Goal: Task Accomplishment & Management: Complete application form

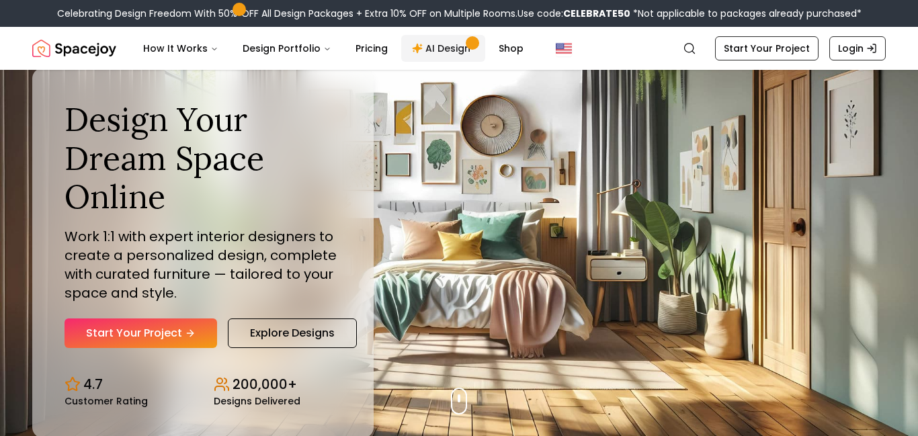
click at [432, 44] on link "AI Design" at bounding box center [443, 48] width 84 height 27
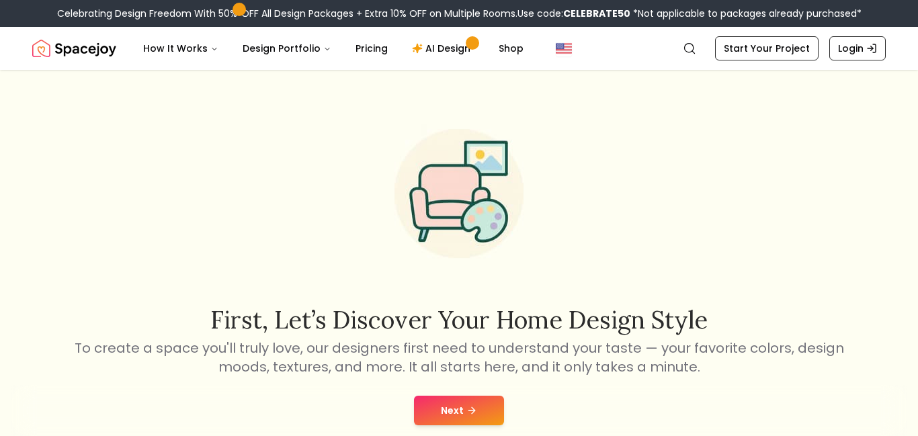
click at [485, 405] on button "Next" at bounding box center [459, 411] width 90 height 30
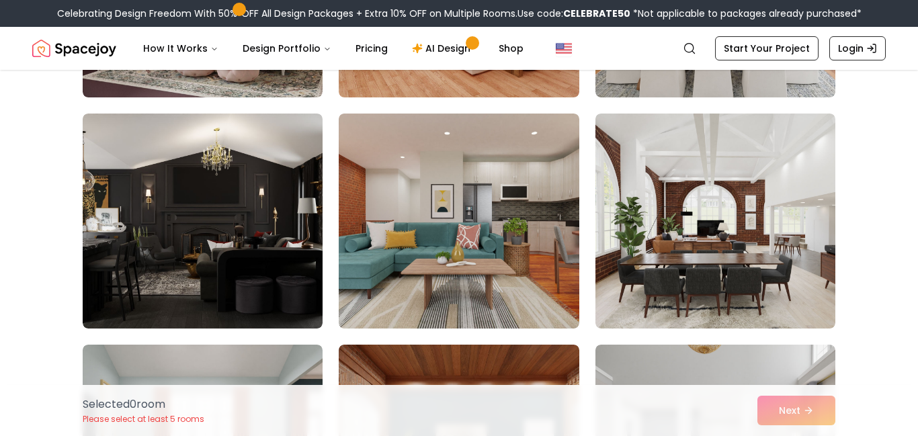
scroll to position [3477, 0]
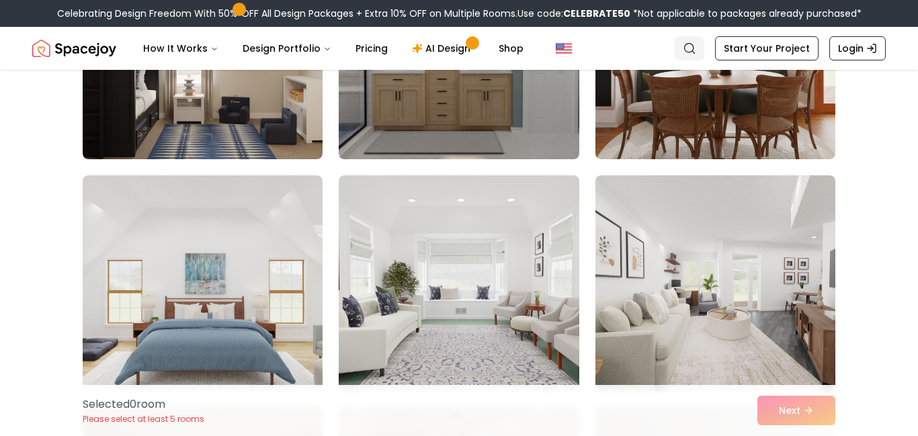
click at [697, 54] on icon "Global" at bounding box center [689, 48] width 13 height 13
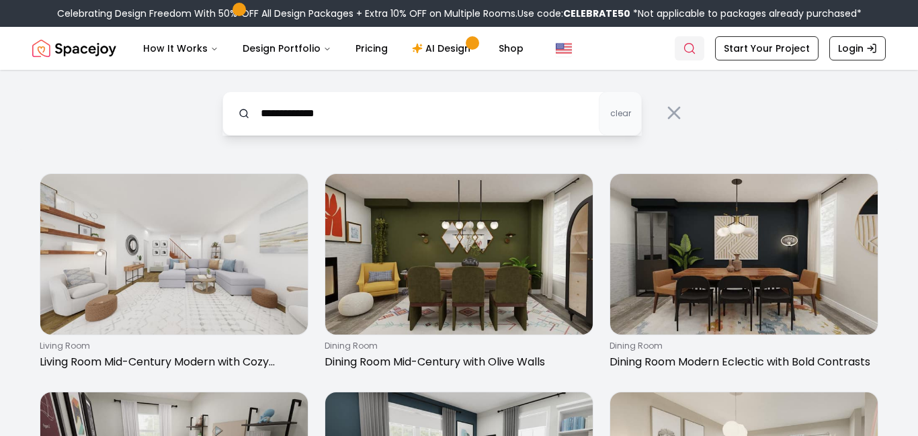
type input "**********"
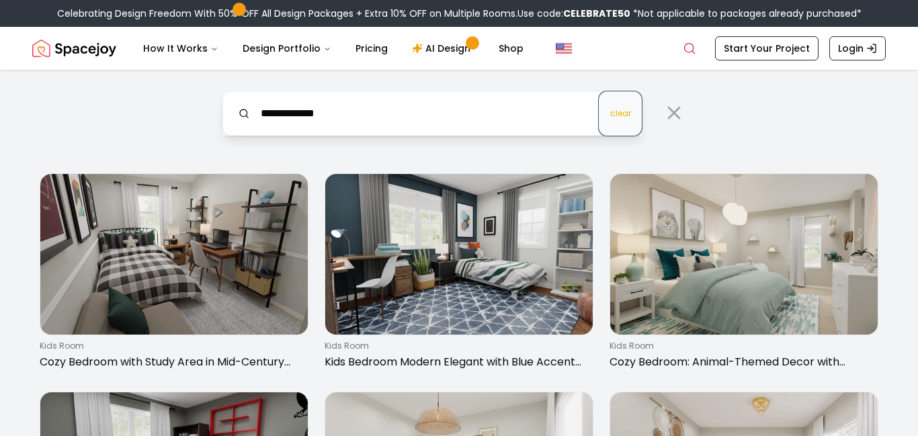
click at [625, 119] on button "clear" at bounding box center [620, 113] width 43 height 44
click at [599, 91] on button "clear" at bounding box center [620, 113] width 43 height 44
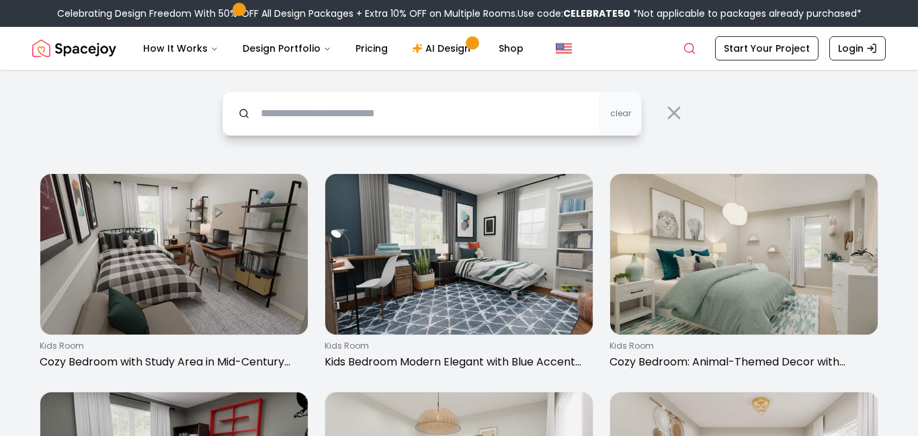
click at [522, 121] on input "text" at bounding box center [433, 113] width 420 height 44
type input "**********"
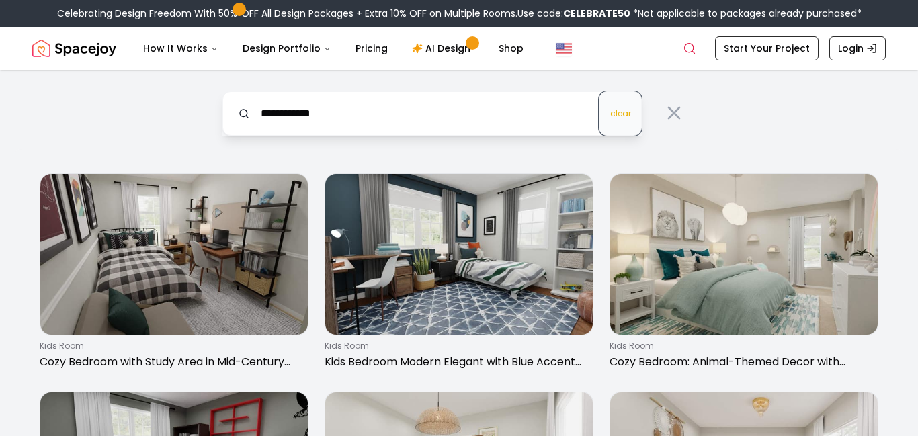
click at [620, 118] on span "clear" at bounding box center [620, 113] width 21 height 11
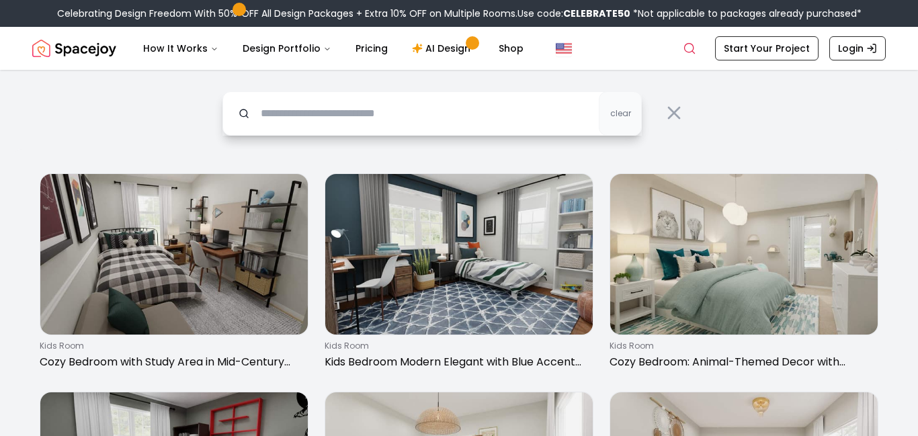
click at [526, 114] on input "text" at bounding box center [433, 113] width 420 height 44
type input "**********"
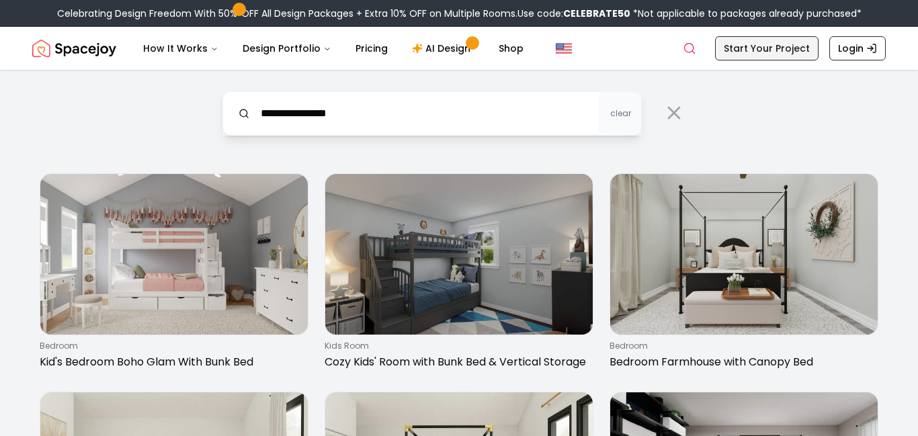
click at [791, 54] on link "Start Your Project" at bounding box center [767, 48] width 104 height 24
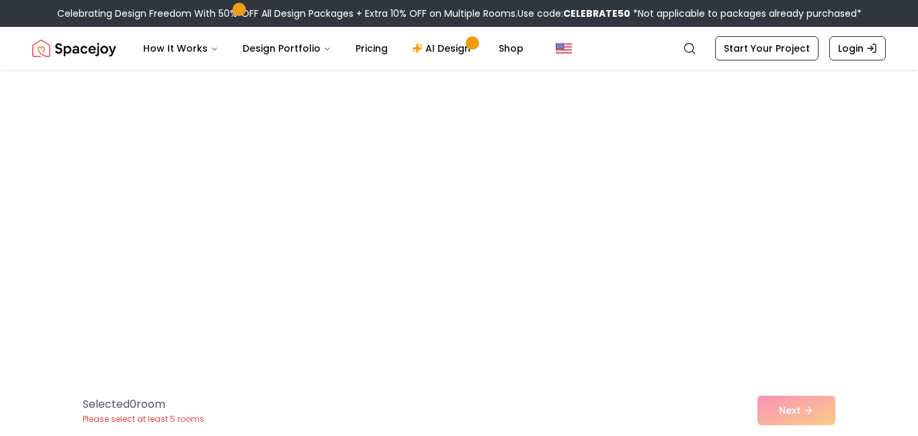
scroll to position [2904, 0]
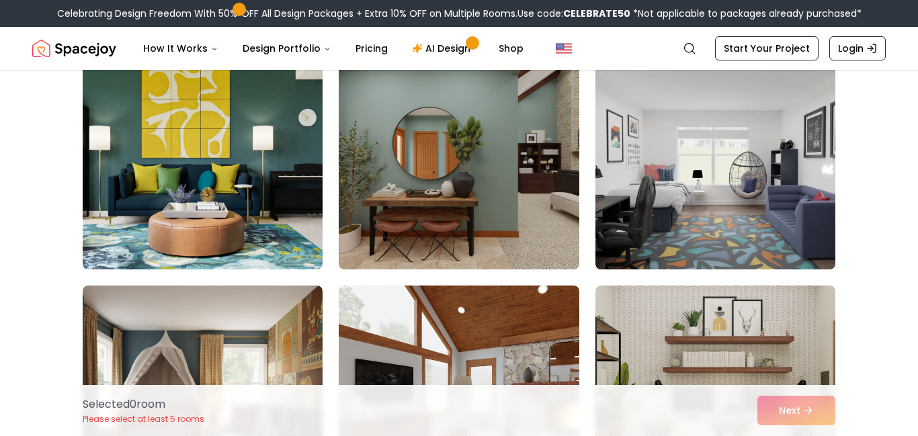
click at [621, 165] on img at bounding box center [716, 162] width 252 height 226
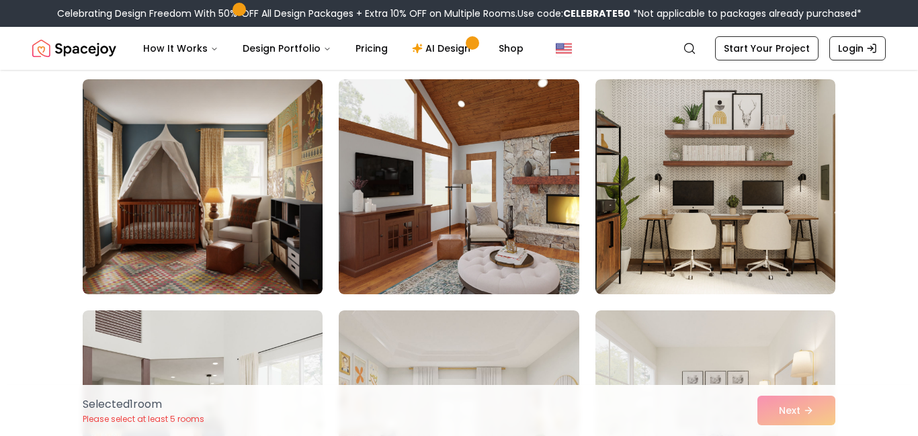
scroll to position [3107, 0]
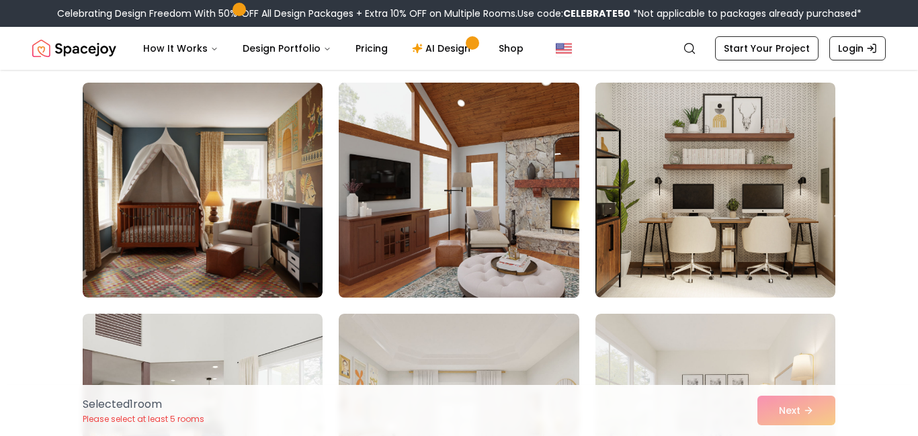
click at [573, 181] on img at bounding box center [459, 190] width 252 height 226
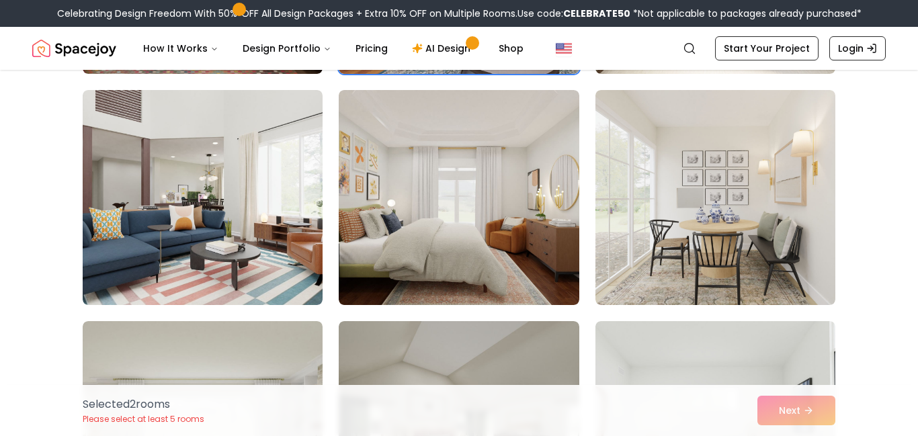
scroll to position [3330, 0]
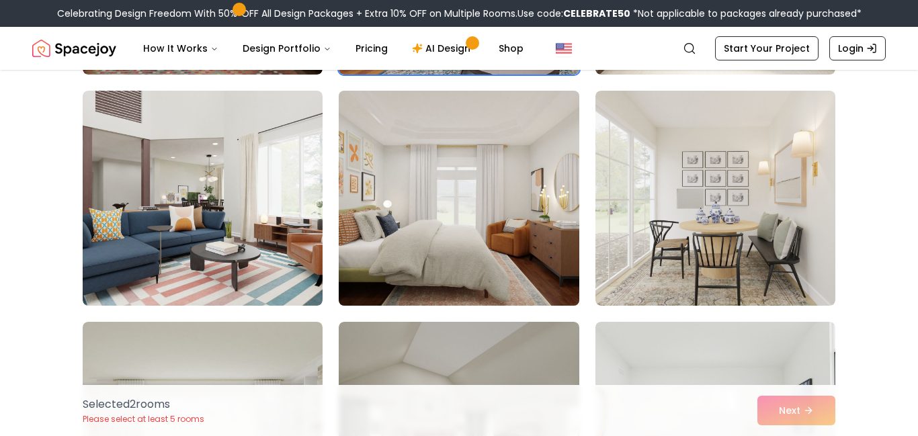
click at [567, 190] on img at bounding box center [459, 198] width 252 height 226
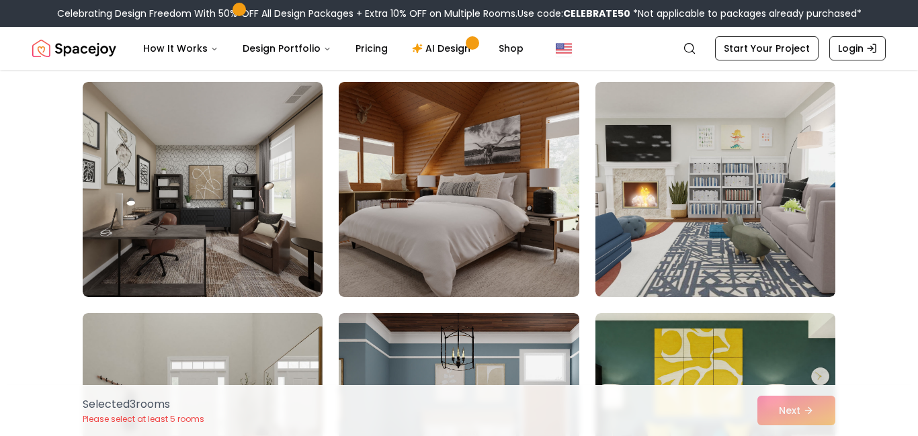
scroll to position [3795, 0]
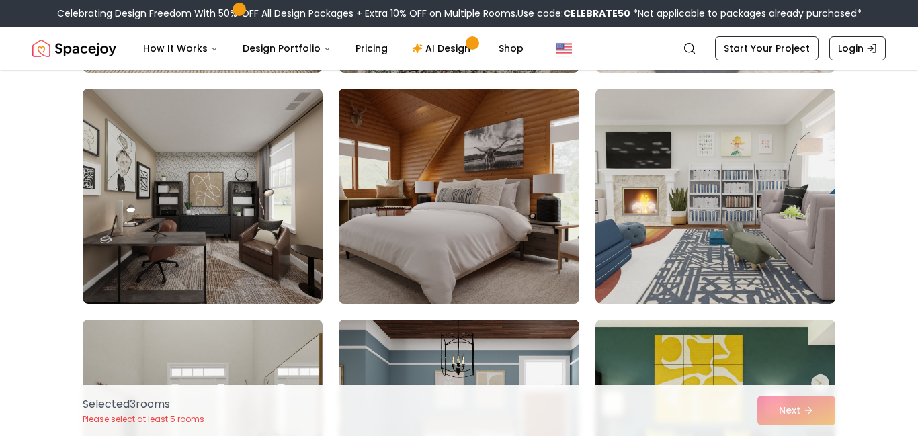
click at [572, 210] on img at bounding box center [459, 196] width 252 height 226
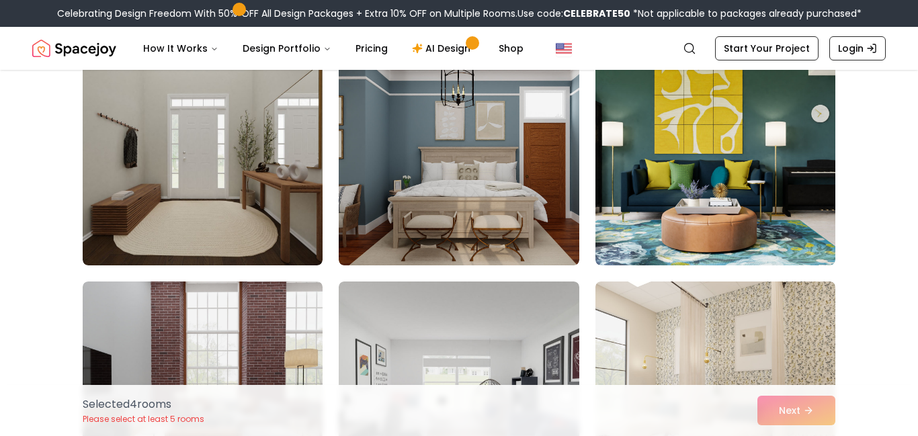
scroll to position [4068, 0]
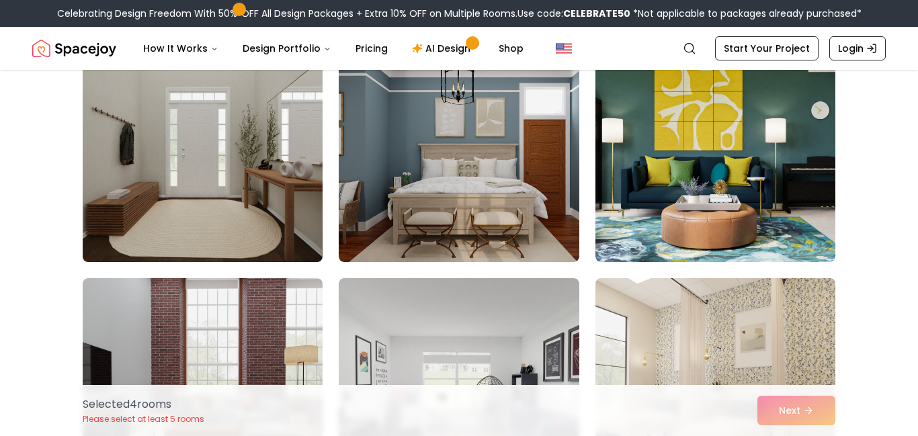
click at [315, 198] on img at bounding box center [203, 155] width 252 height 226
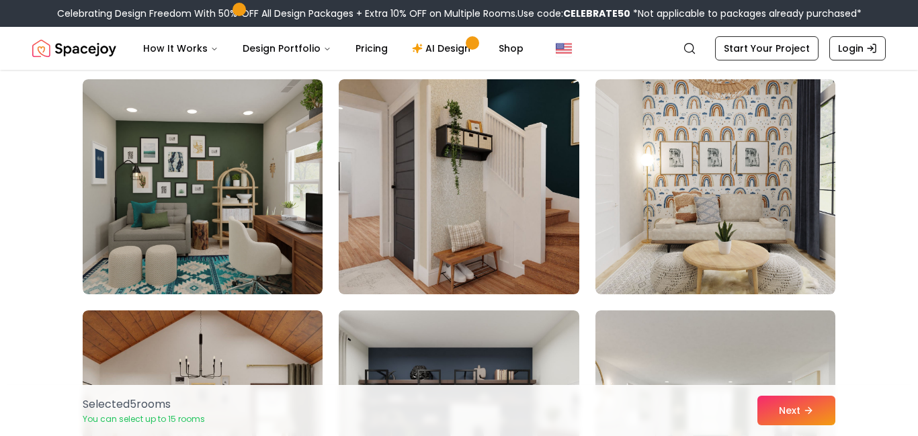
scroll to position [5652, 0]
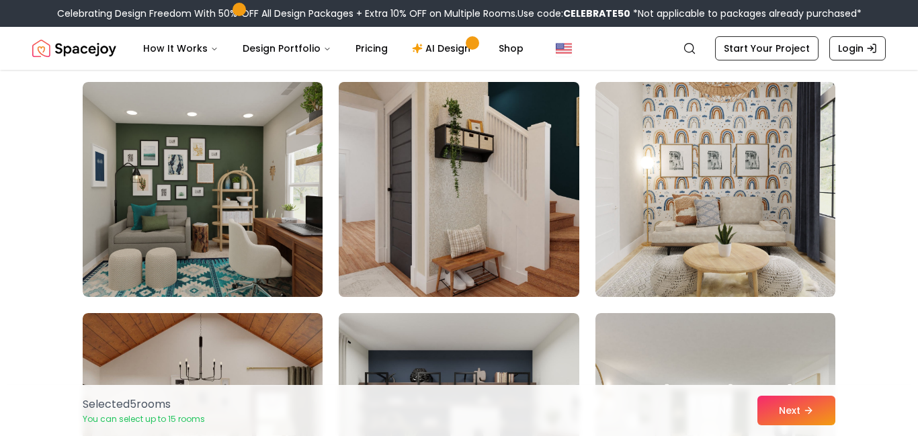
click at [372, 223] on img at bounding box center [459, 190] width 252 height 226
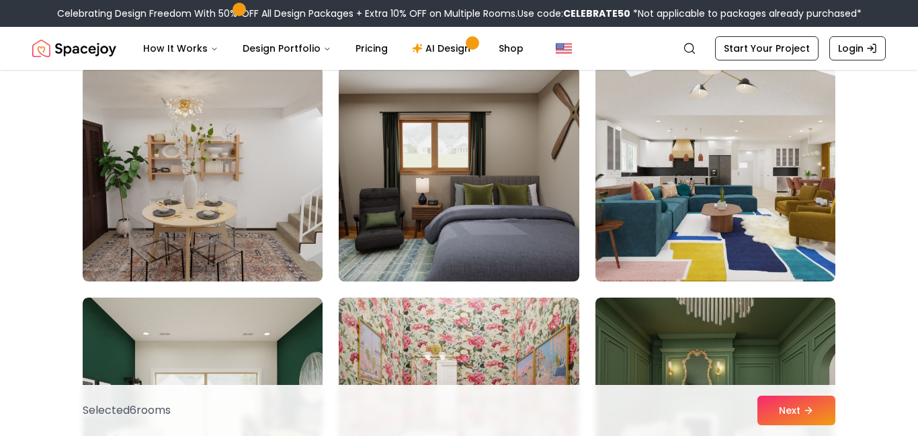
scroll to position [6357, 0]
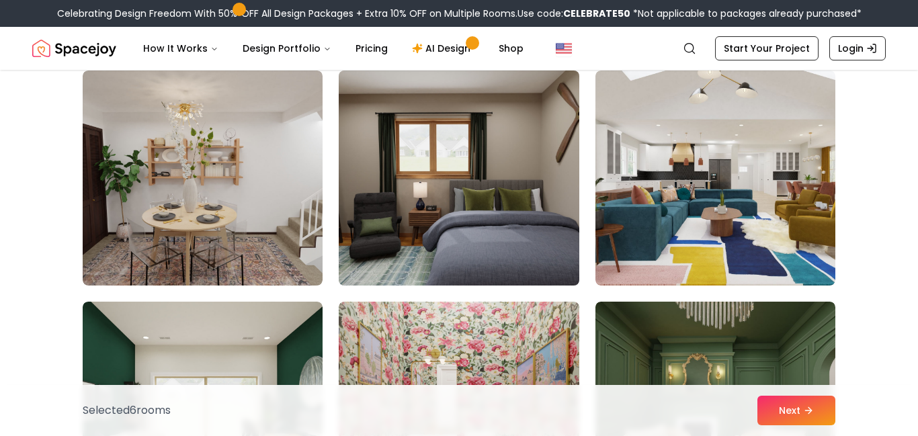
click at [354, 219] on img at bounding box center [459, 178] width 252 height 226
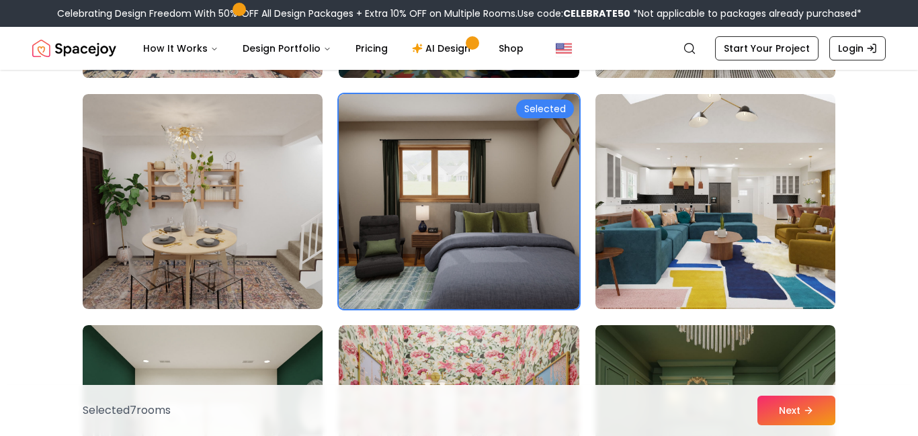
scroll to position [6323, 0]
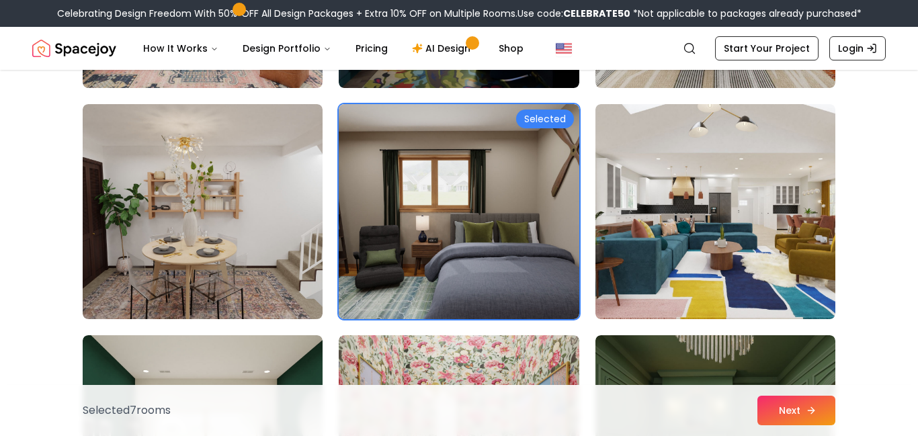
click at [766, 417] on button "Next" at bounding box center [797, 411] width 78 height 30
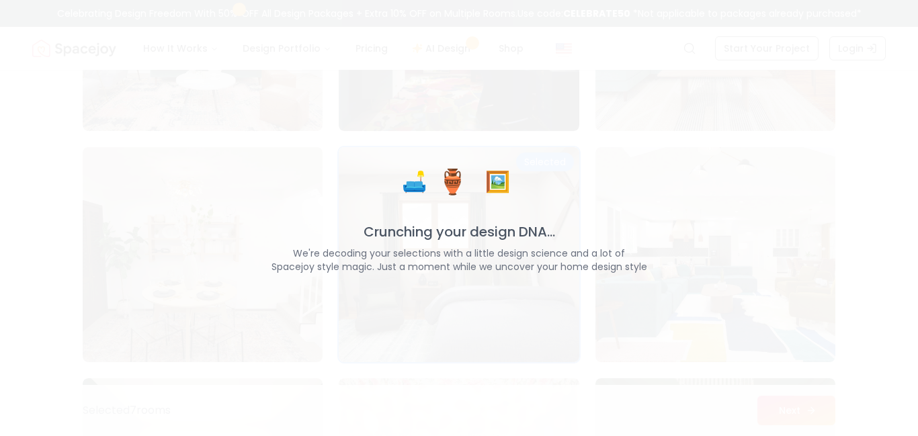
scroll to position [6366, 0]
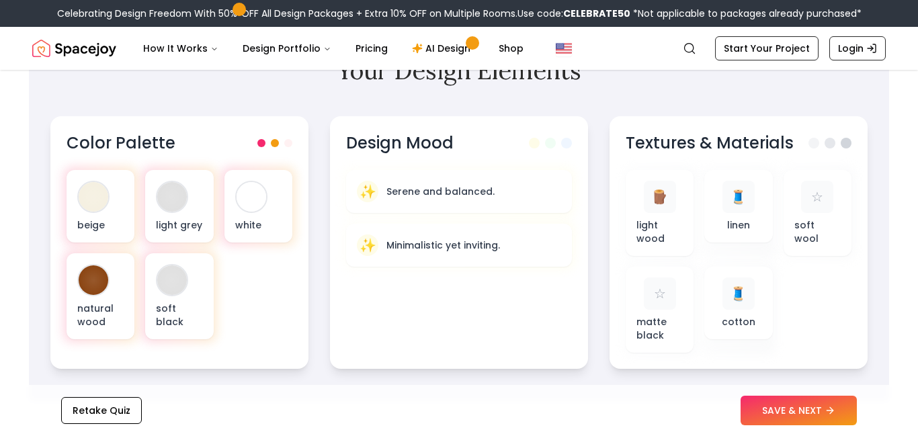
scroll to position [453, 0]
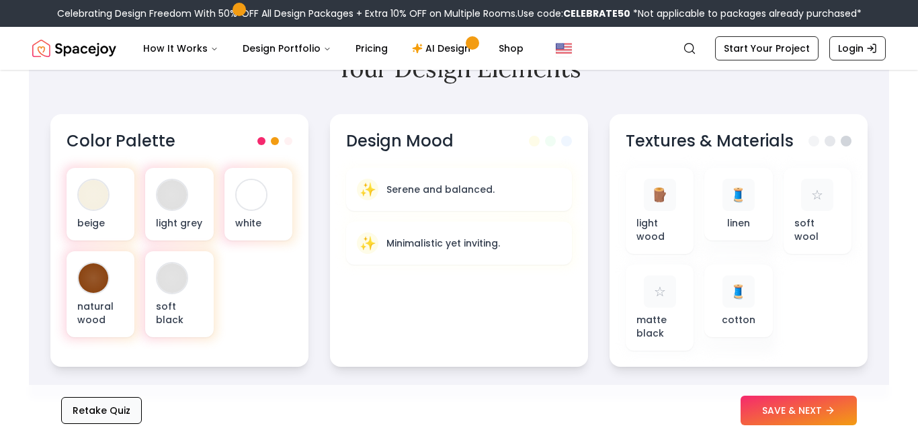
click at [132, 414] on button "Retake Quiz" at bounding box center [101, 410] width 81 height 27
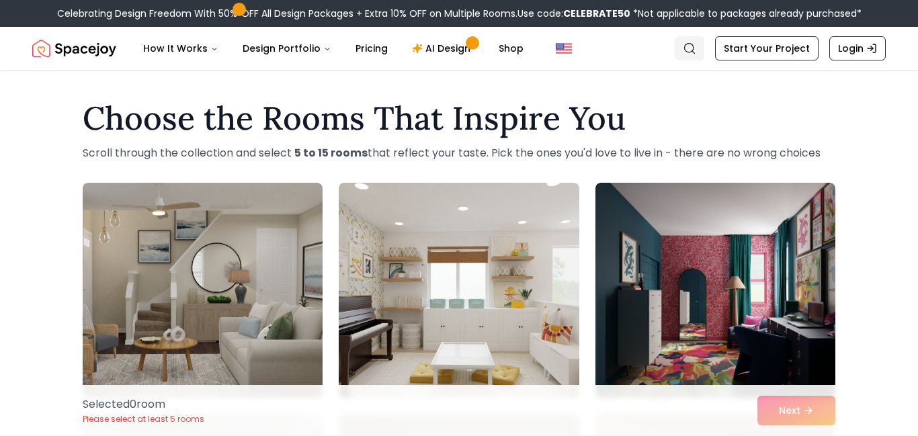
click at [686, 52] on link "Search" at bounding box center [690, 48] width 30 height 24
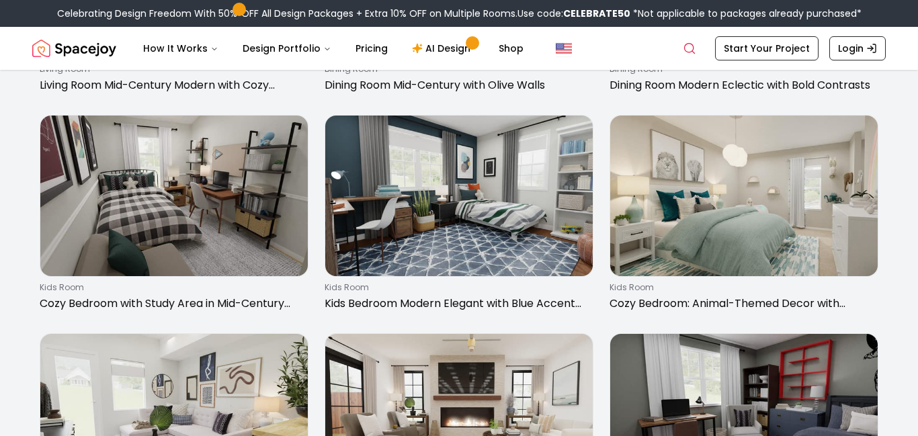
scroll to position [278, 0]
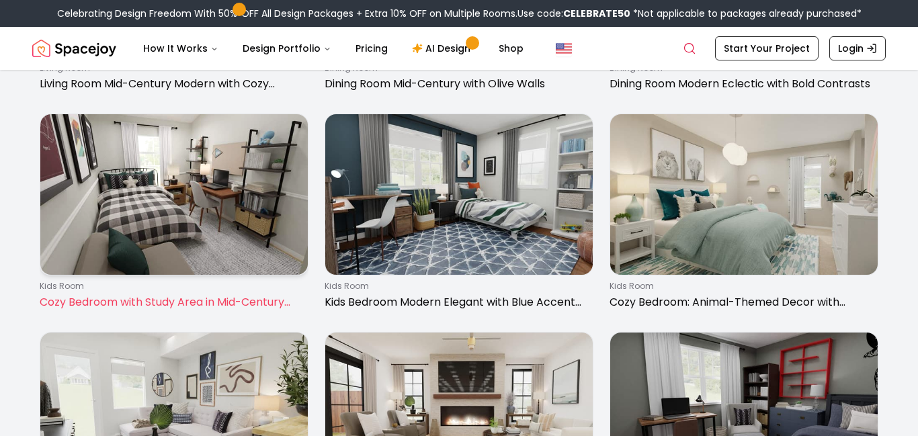
click at [299, 215] on img at bounding box center [174, 194] width 268 height 161
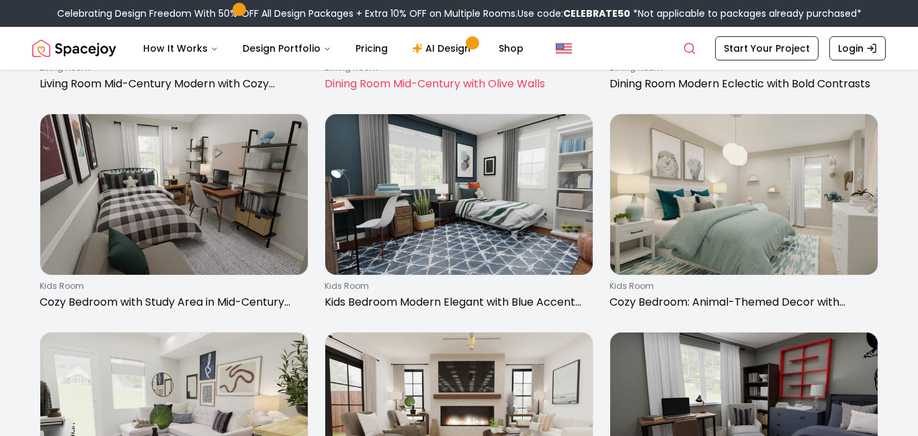
scroll to position [0, 0]
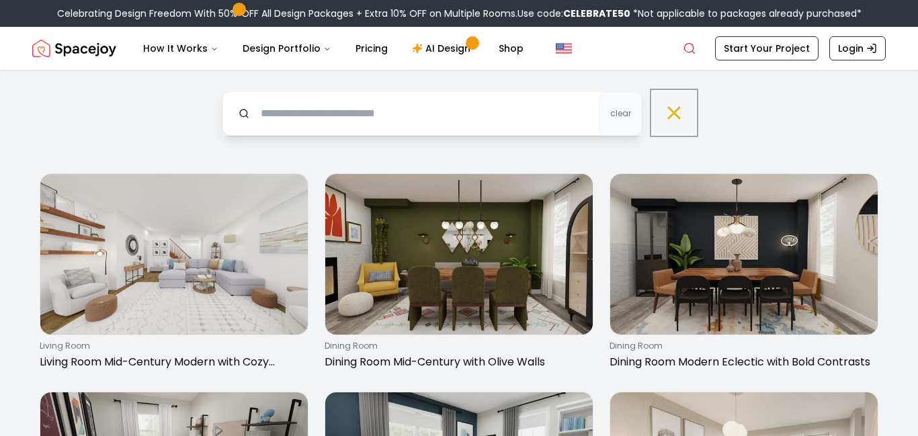
click at [664, 111] on icon at bounding box center [675, 113] width 22 height 22
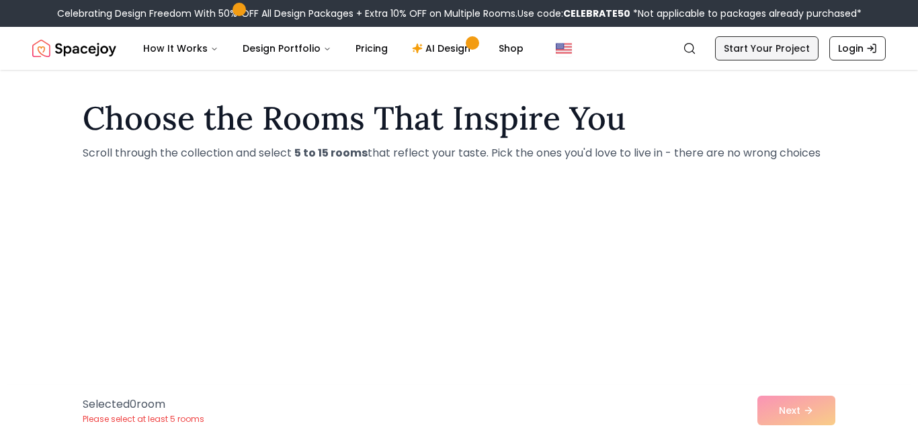
click at [760, 40] on link "Start Your Project" at bounding box center [767, 48] width 104 height 24
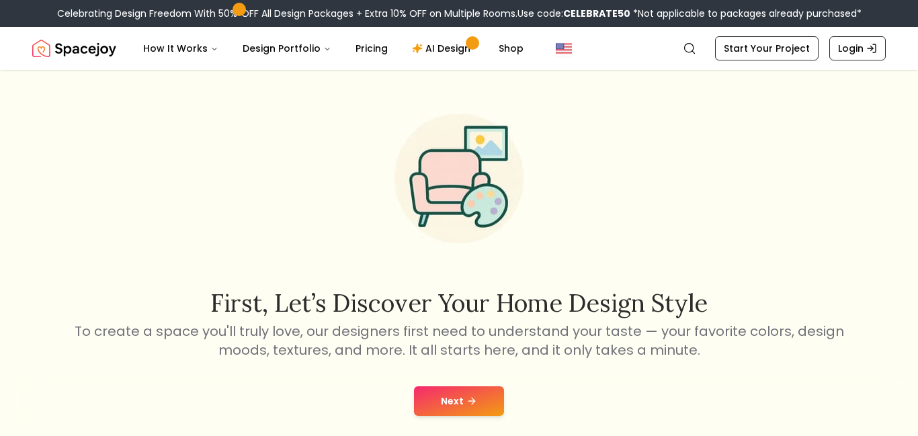
scroll to position [17, 0]
click at [479, 392] on button "Next" at bounding box center [459, 401] width 90 height 30
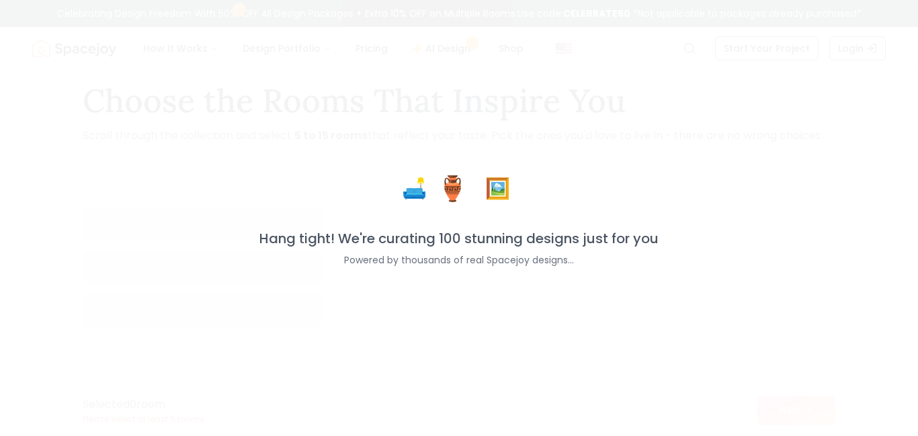
scroll to position [39, 0]
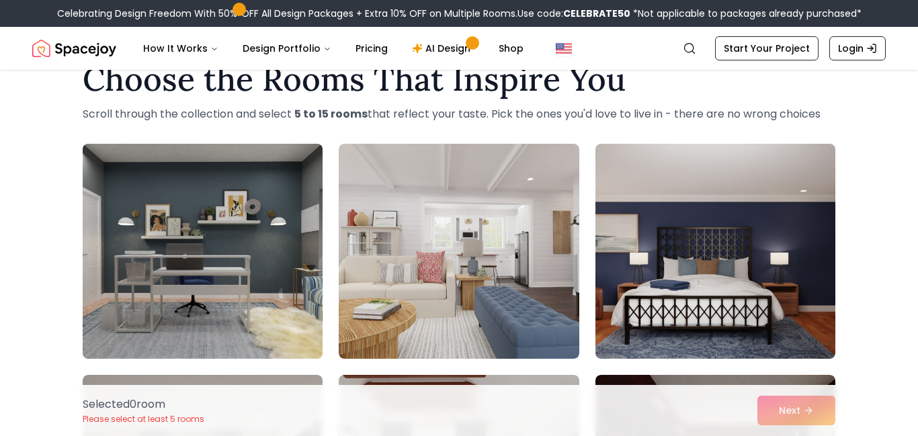
click at [319, 327] on img at bounding box center [203, 251] width 252 height 226
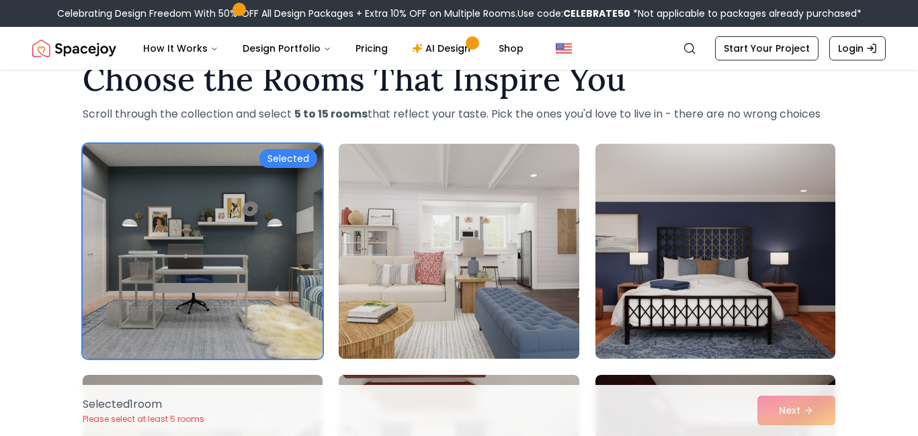
click at [388, 327] on img at bounding box center [459, 251] width 252 height 226
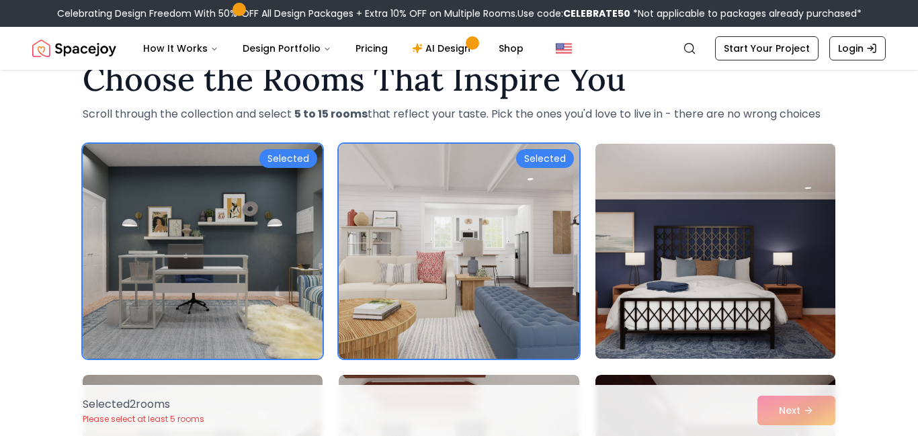
click at [748, 299] on img at bounding box center [716, 251] width 252 height 226
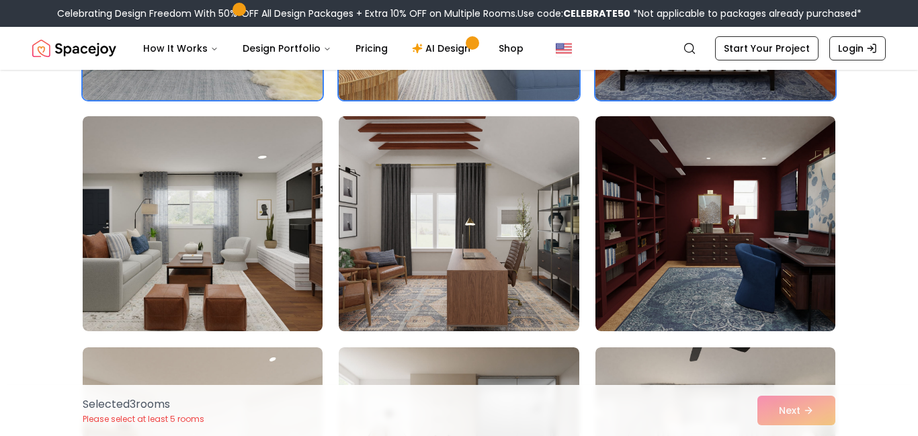
scroll to position [304, 0]
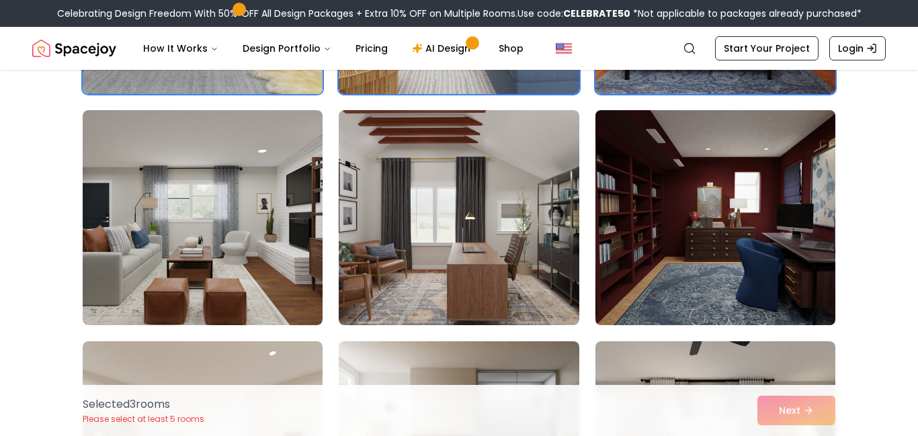
click at [698, 284] on img at bounding box center [716, 218] width 252 height 226
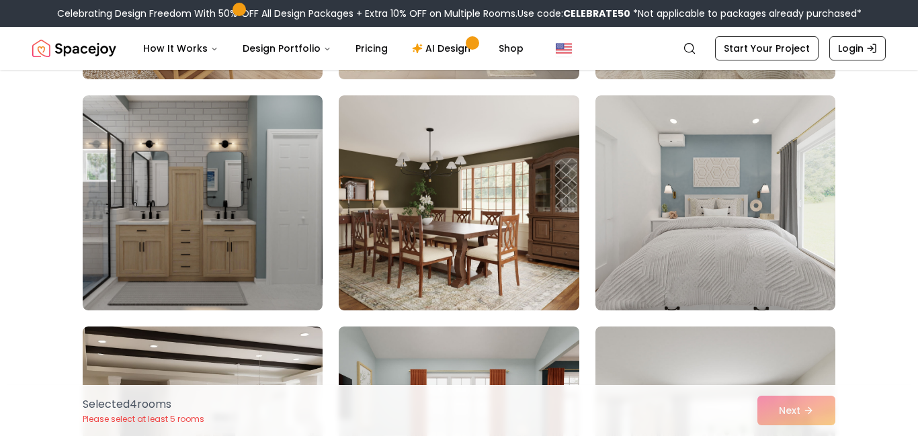
scroll to position [783, 0]
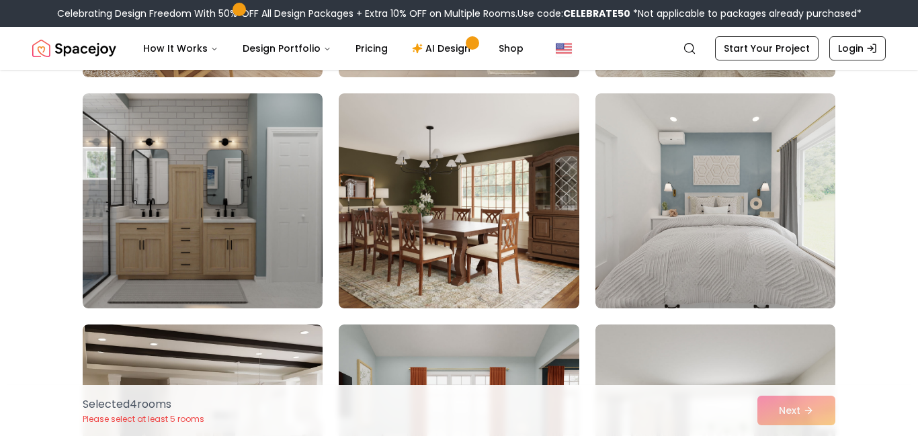
click at [442, 260] on img at bounding box center [459, 200] width 240 height 215
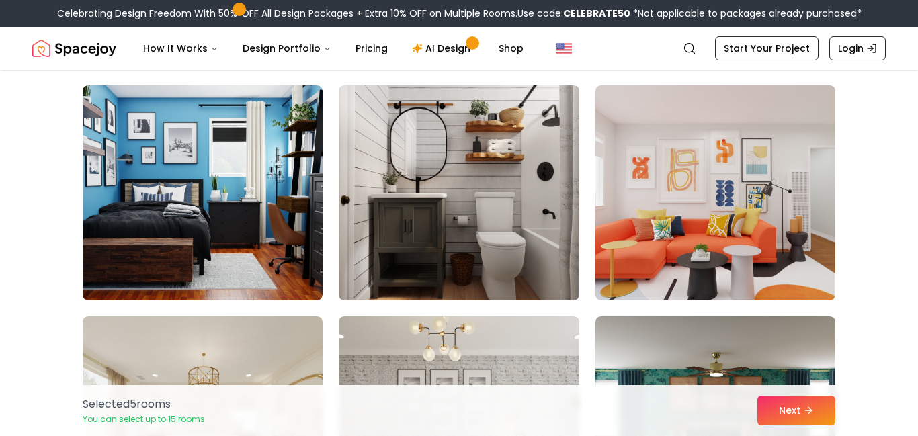
scroll to position [1249, 0]
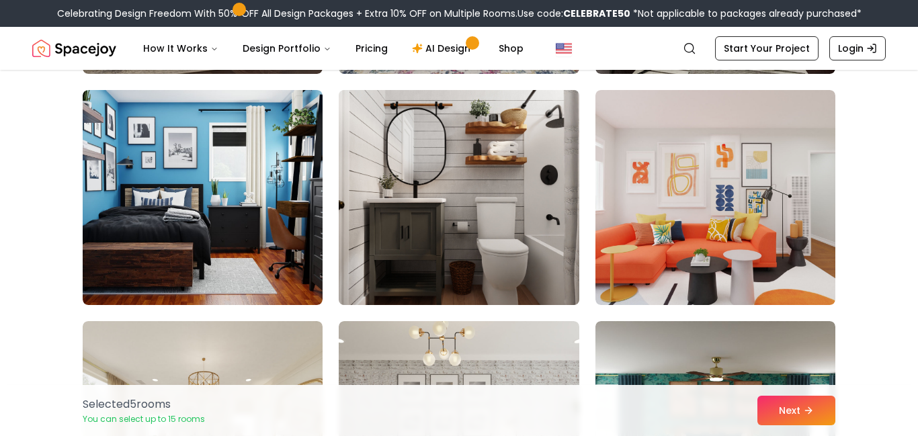
click at [549, 258] on img at bounding box center [459, 198] width 252 height 226
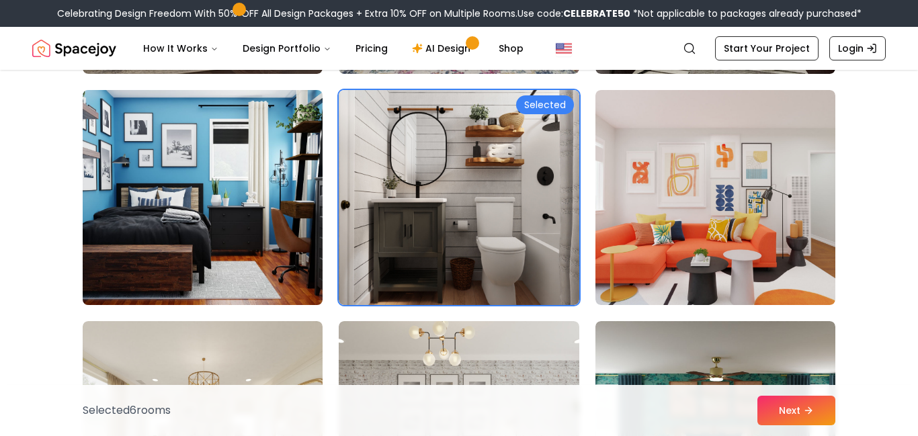
click at [300, 237] on img at bounding box center [203, 198] width 252 height 226
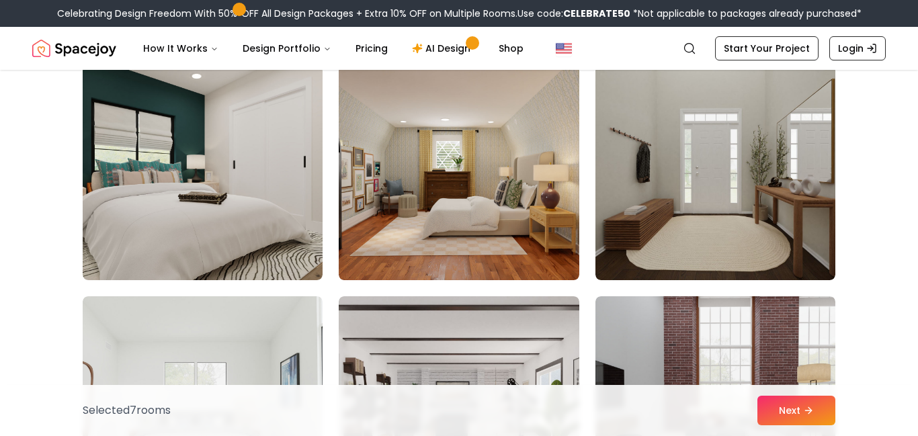
scroll to position [1736, 0]
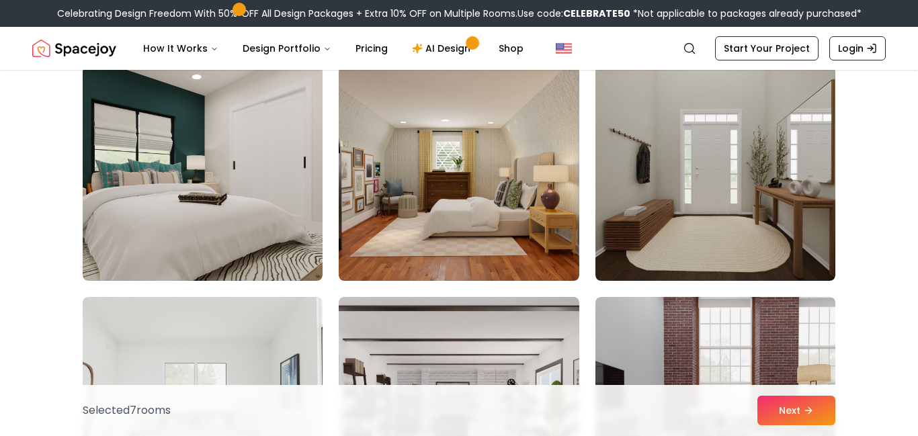
click at [415, 249] on img at bounding box center [459, 173] width 240 height 215
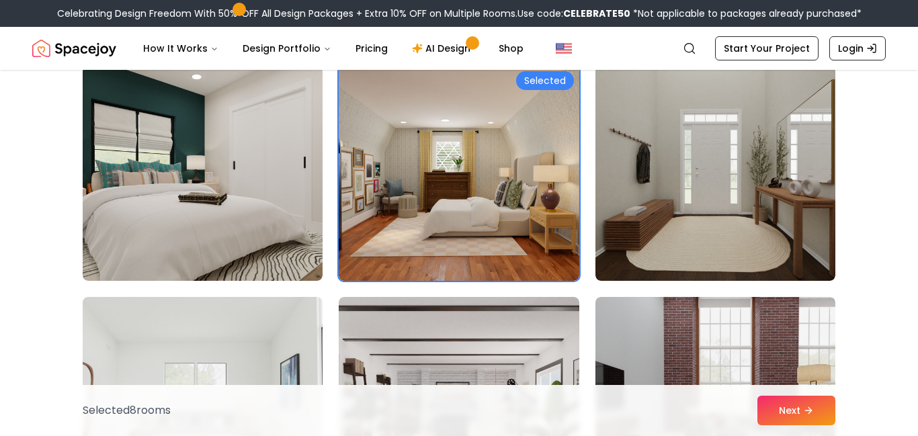
scroll to position [1758, 0]
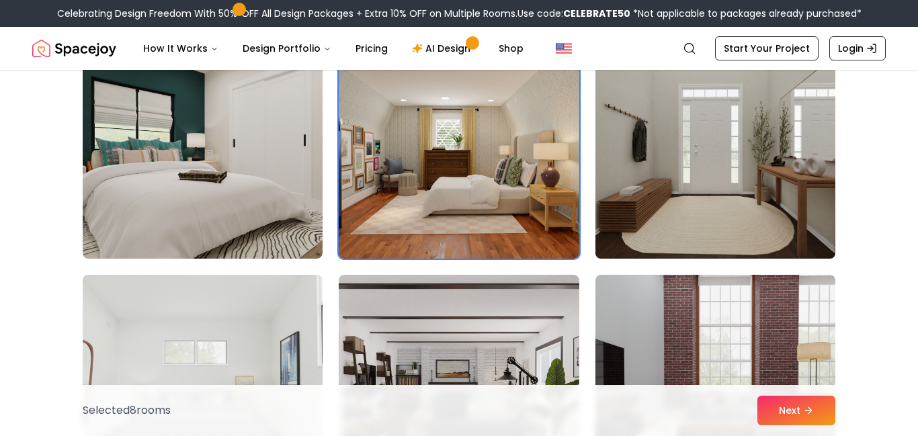
click at [631, 223] on img at bounding box center [716, 151] width 252 height 226
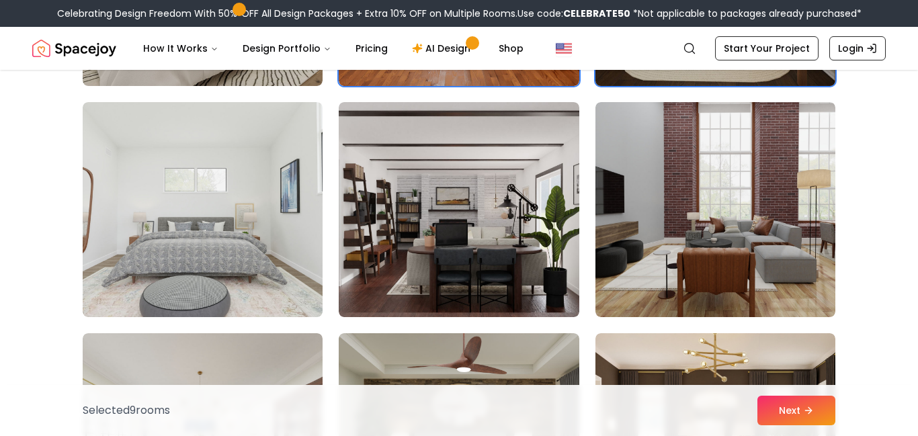
scroll to position [1932, 0]
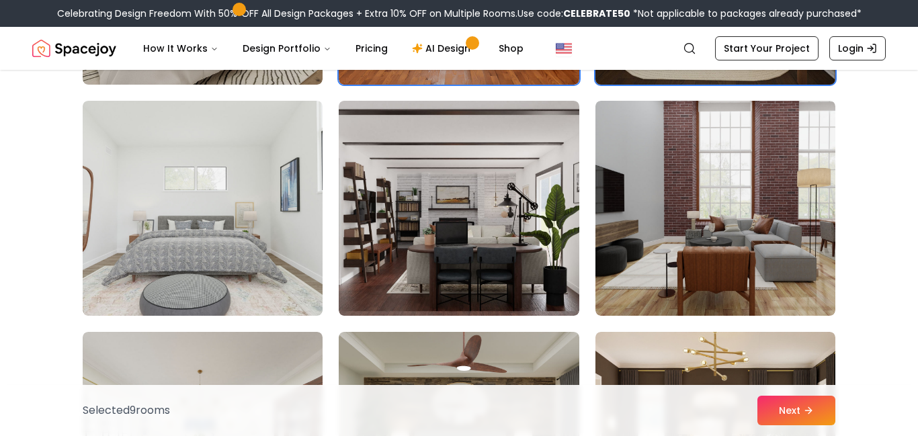
click at [631, 223] on img at bounding box center [716, 208] width 240 height 215
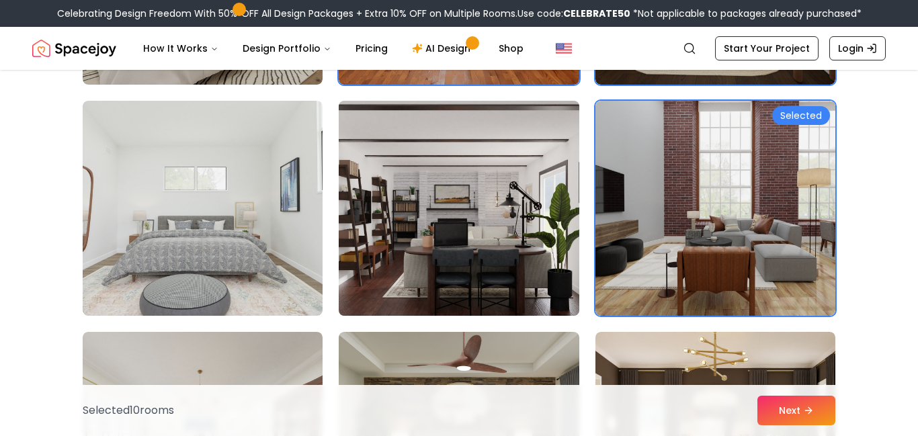
click at [527, 245] on img at bounding box center [459, 208] width 252 height 226
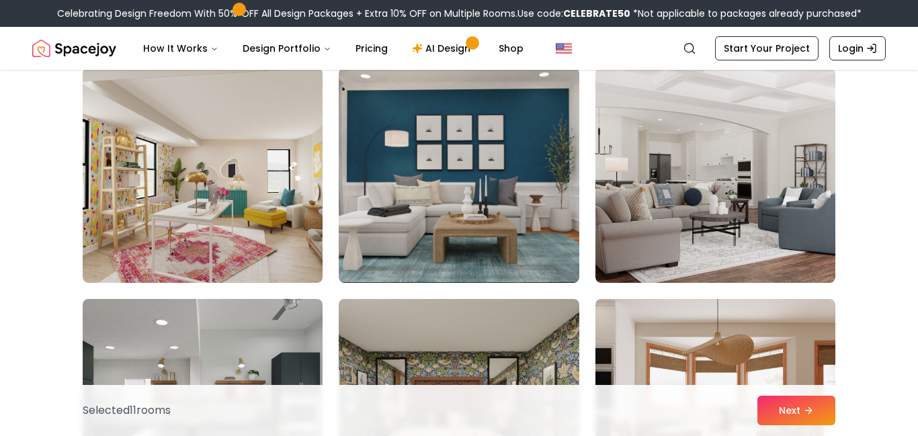
scroll to position [2660, 0]
click at [527, 245] on img at bounding box center [459, 174] width 240 height 215
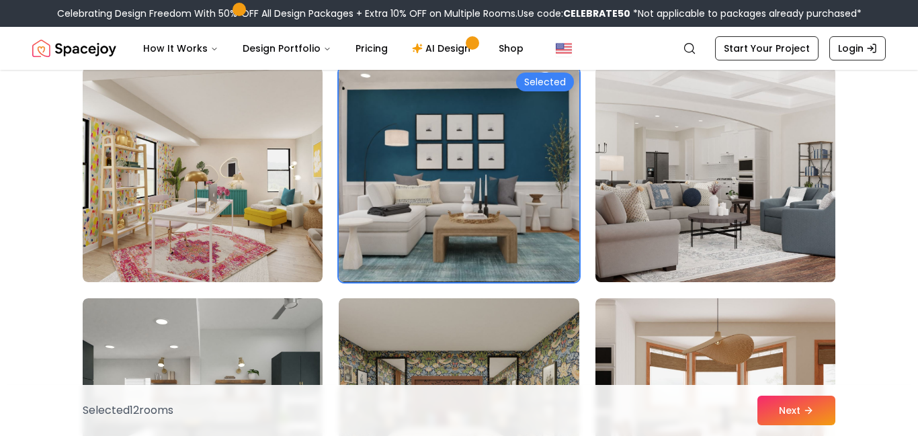
click at [631, 235] on img at bounding box center [716, 175] width 252 height 226
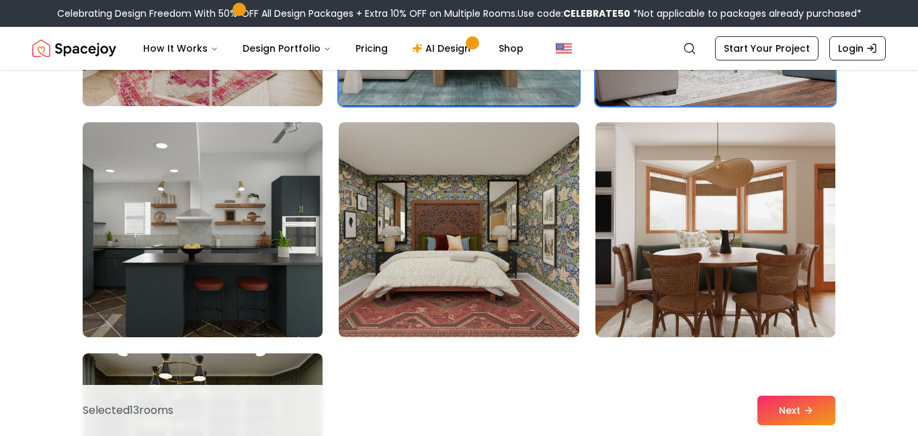
scroll to position [2886, 0]
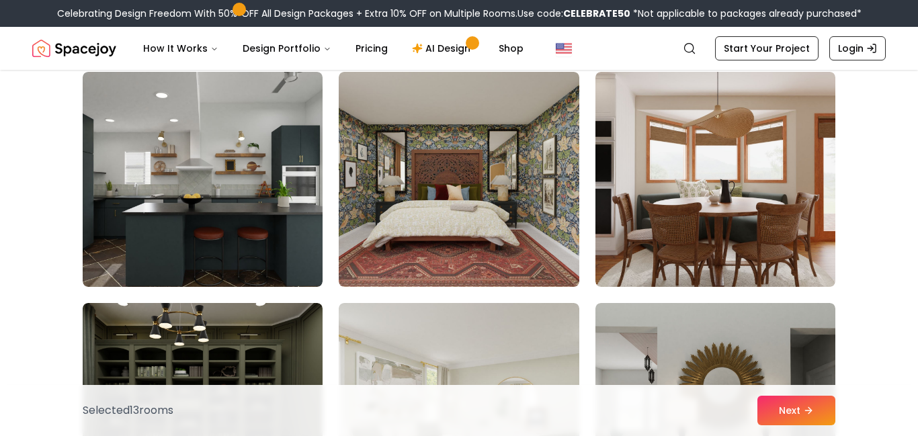
click at [631, 235] on img at bounding box center [716, 179] width 240 height 215
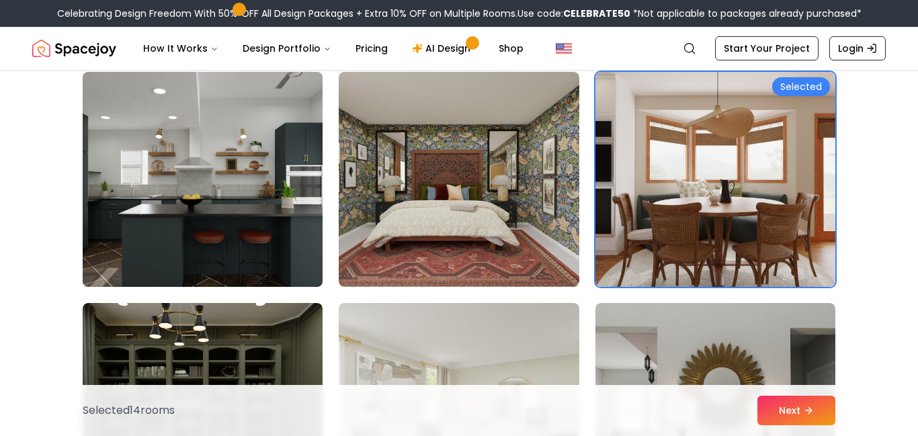
click at [286, 206] on img at bounding box center [203, 180] width 252 height 226
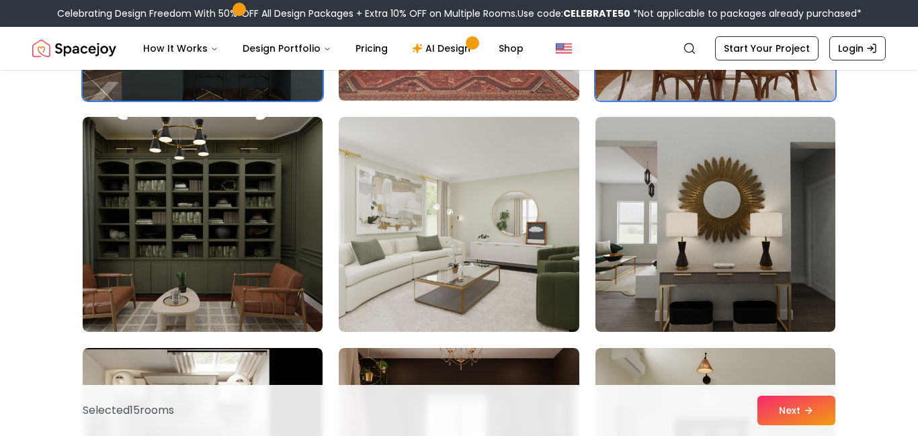
scroll to position [3077, 0]
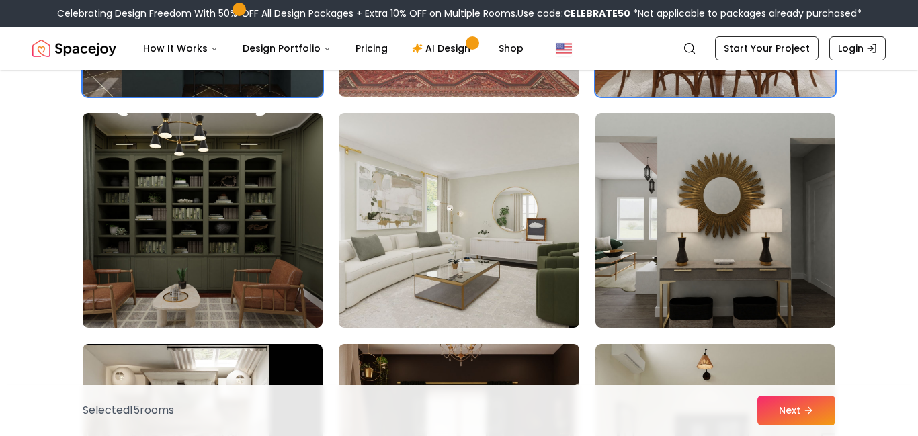
click at [286, 206] on img at bounding box center [203, 220] width 240 height 215
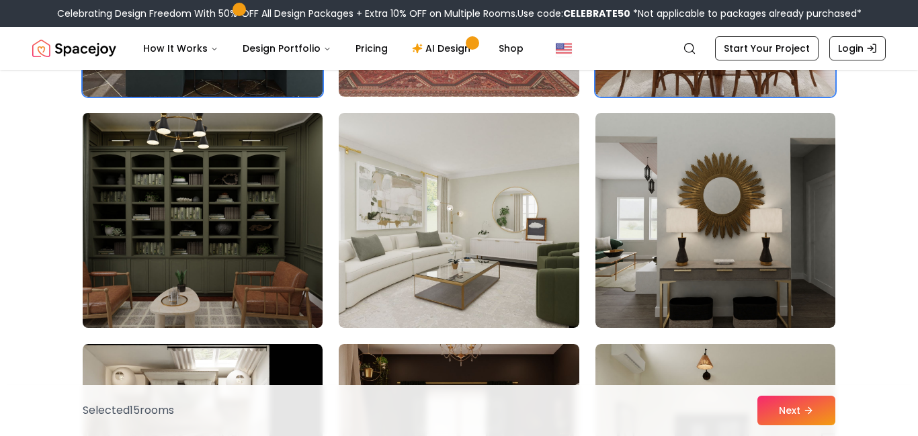
click at [307, 209] on img at bounding box center [203, 221] width 252 height 226
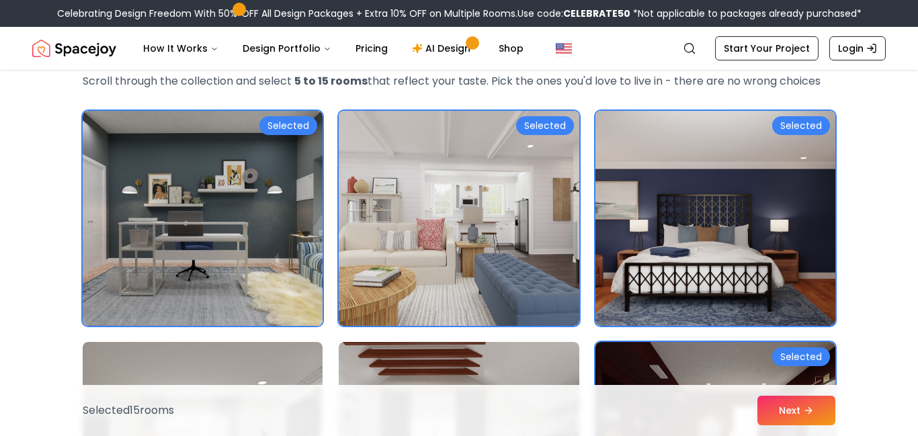
scroll to position [71, 0]
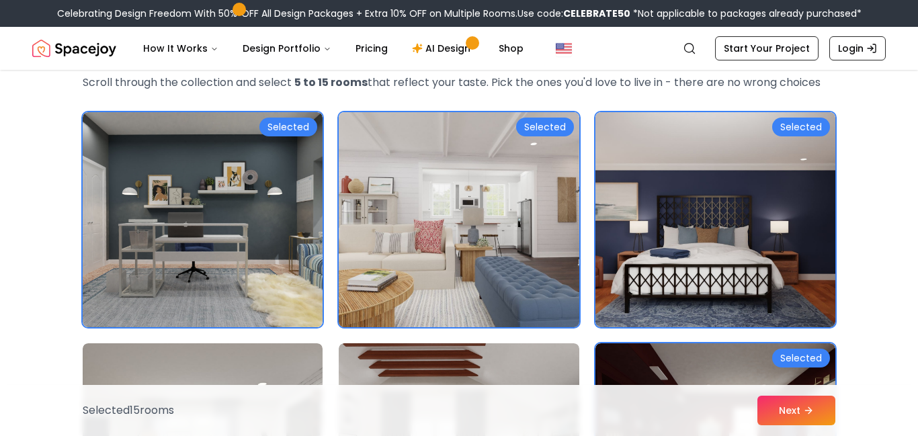
click at [570, 219] on img at bounding box center [459, 220] width 252 height 226
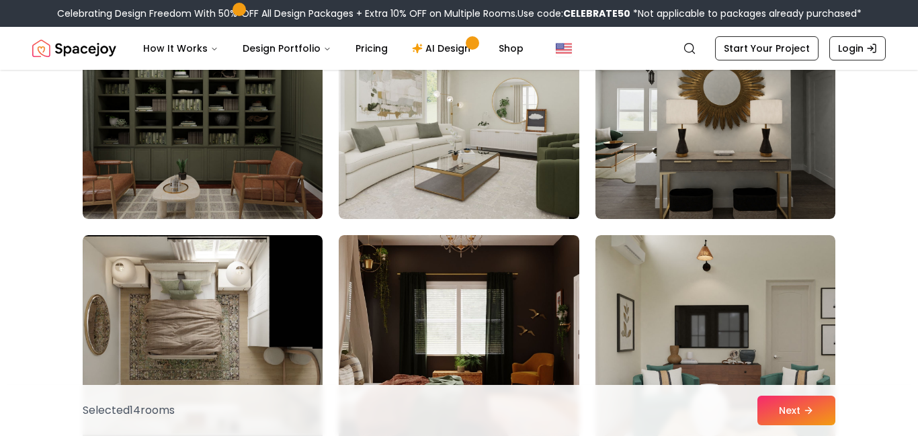
scroll to position [3189, 0]
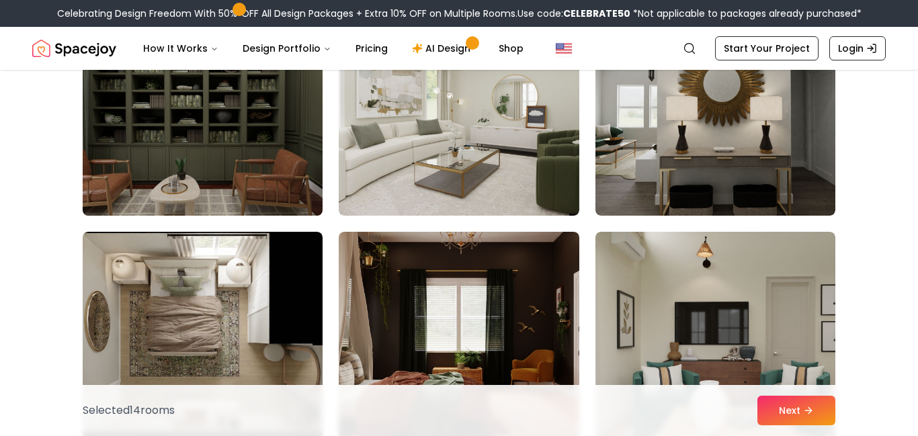
click at [229, 155] on img at bounding box center [203, 108] width 252 height 226
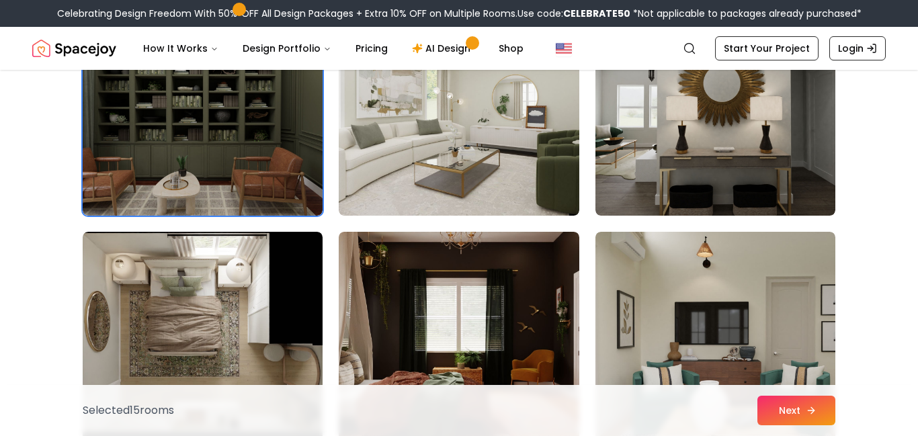
click at [781, 415] on button "Next" at bounding box center [797, 411] width 78 height 30
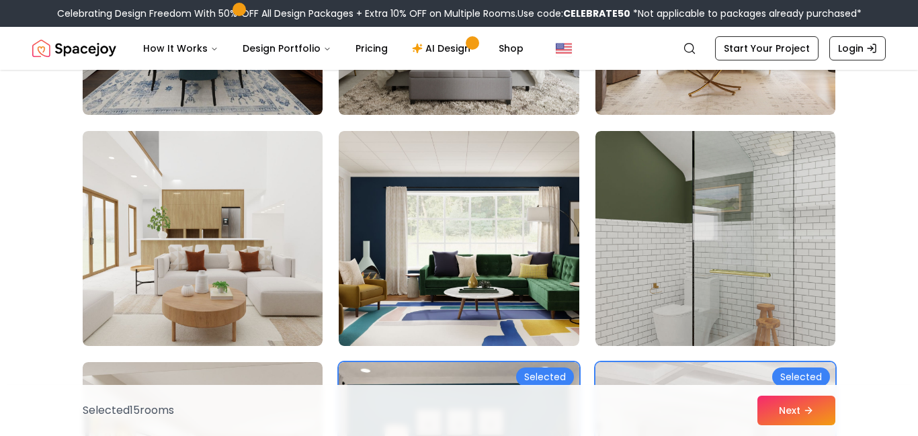
scroll to position [2453, 0]
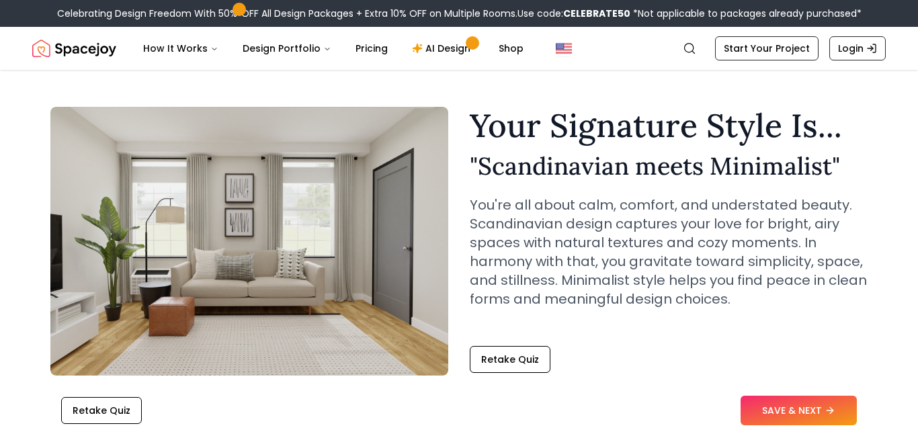
scroll to position [16, 0]
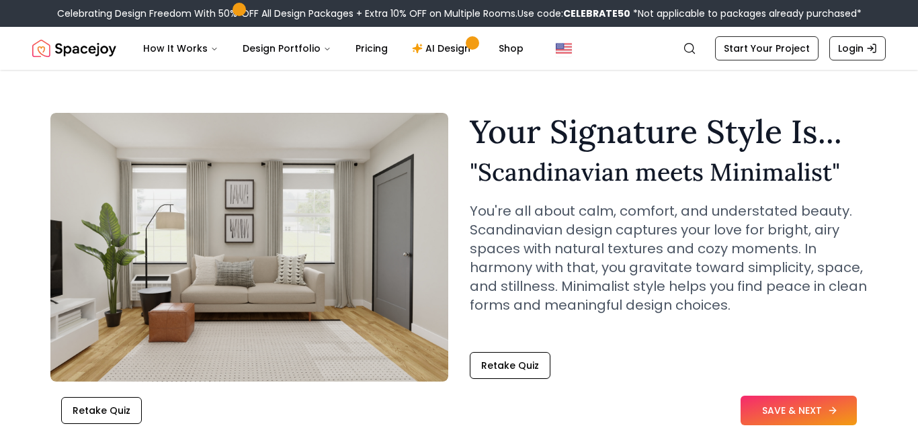
click at [753, 408] on button "SAVE & NEXT" at bounding box center [799, 411] width 116 height 30
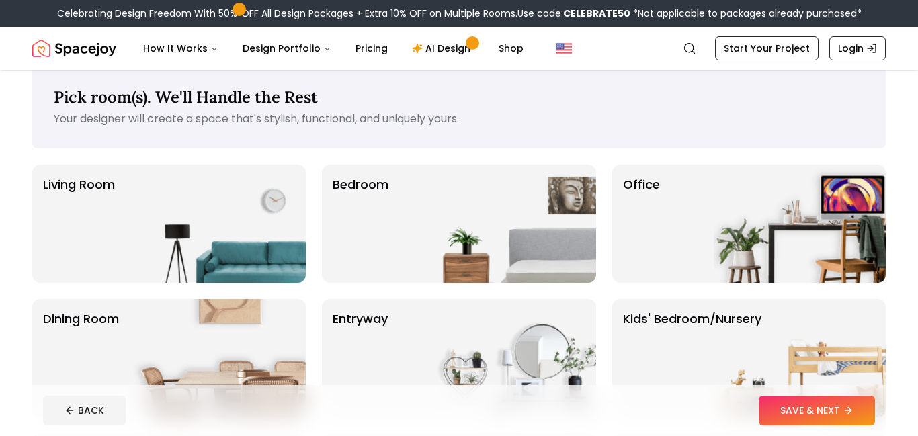
scroll to position [19, 0]
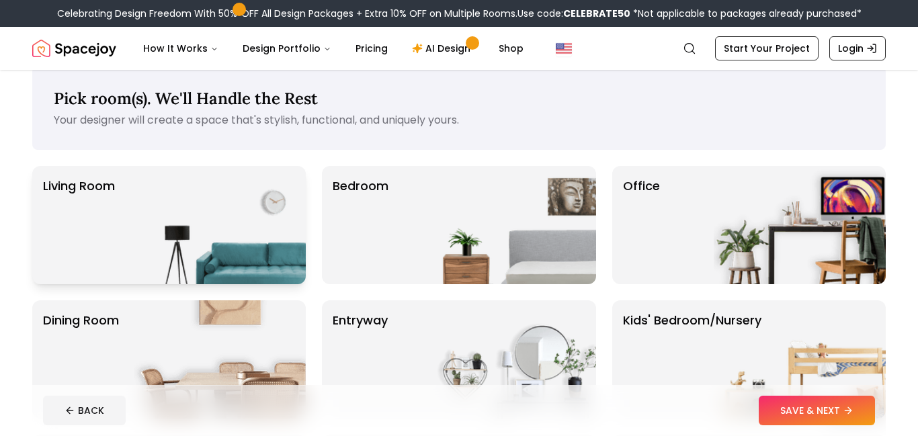
click at [296, 207] on img at bounding box center [220, 225] width 172 height 118
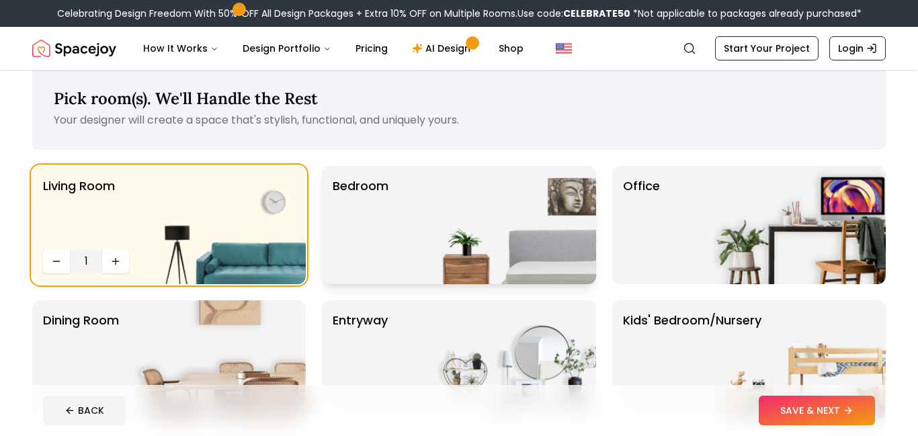
click at [403, 216] on div "Bedroom" at bounding box center [459, 225] width 274 height 118
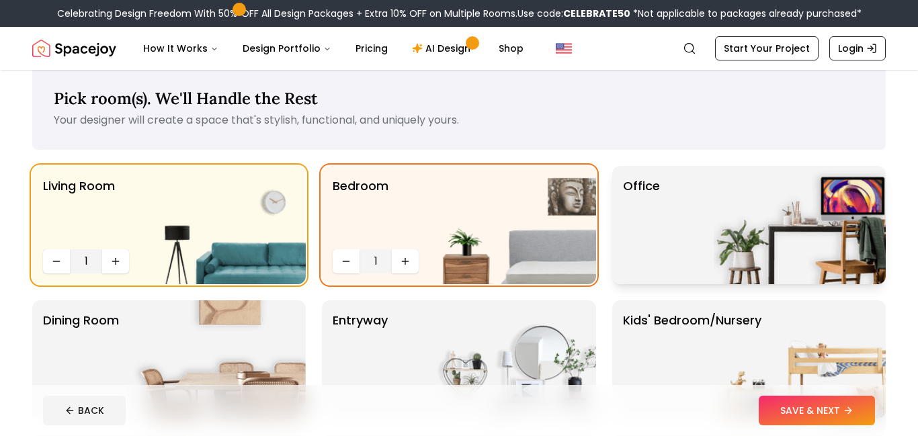
click at [732, 241] on img at bounding box center [800, 225] width 172 height 118
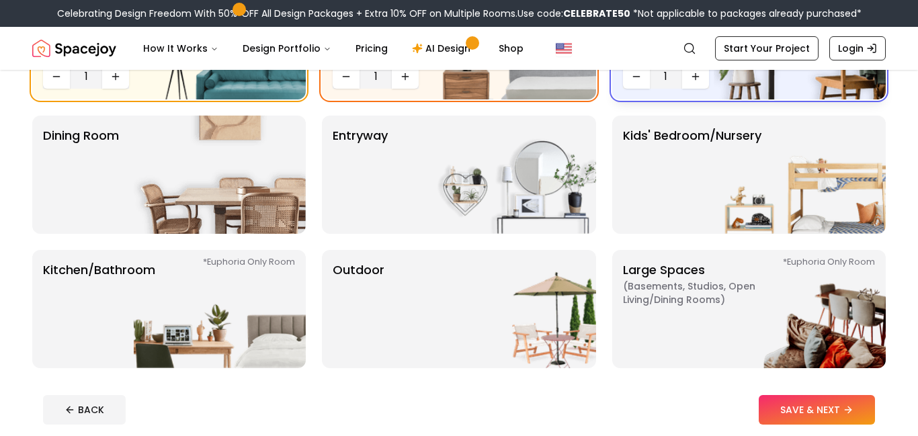
scroll to position [211, 0]
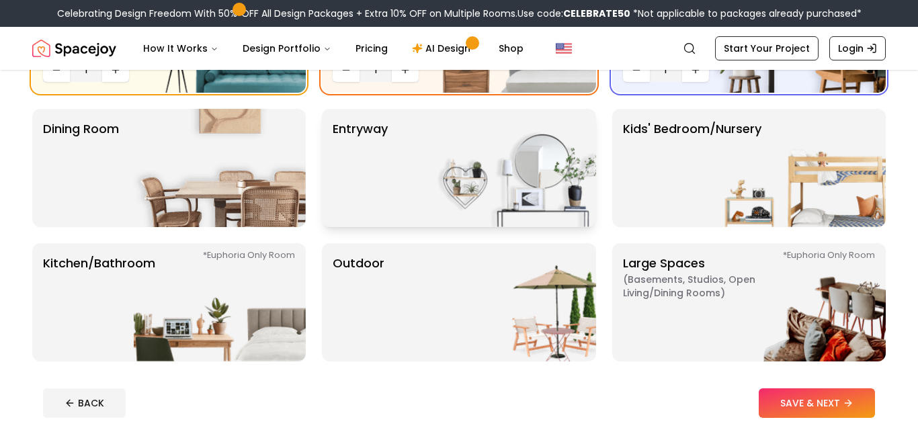
click at [497, 202] on img at bounding box center [510, 168] width 172 height 118
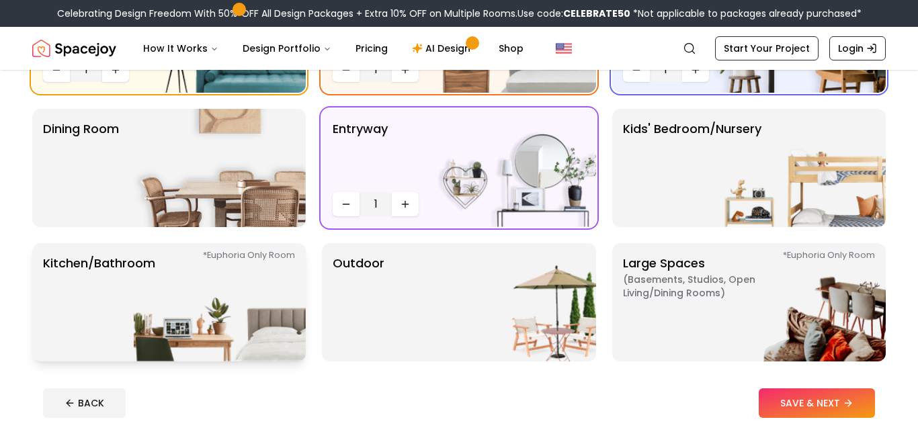
click at [275, 304] on img at bounding box center [220, 302] width 172 height 118
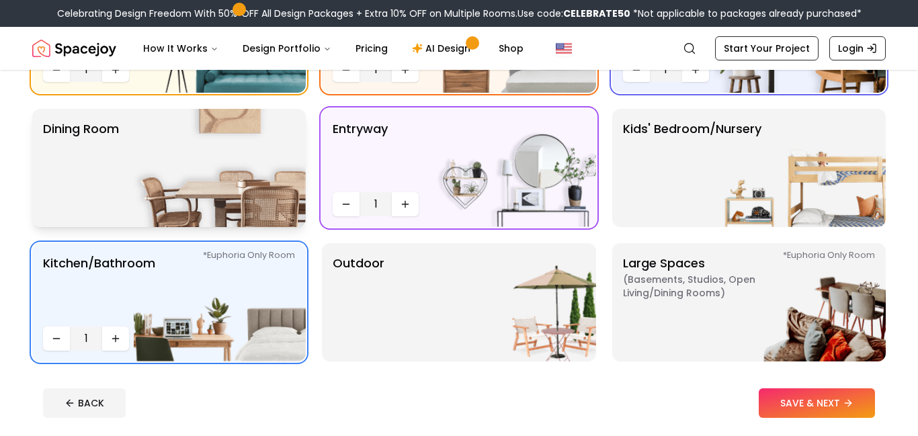
click at [214, 167] on img at bounding box center [220, 168] width 172 height 118
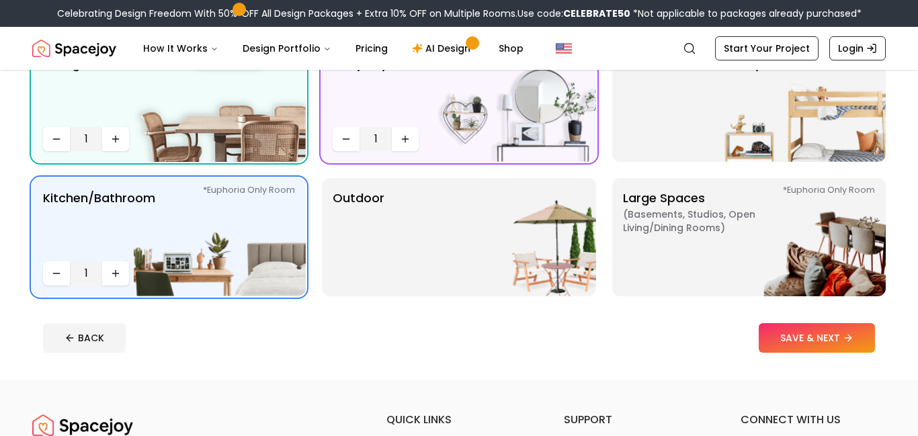
scroll to position [289, 0]
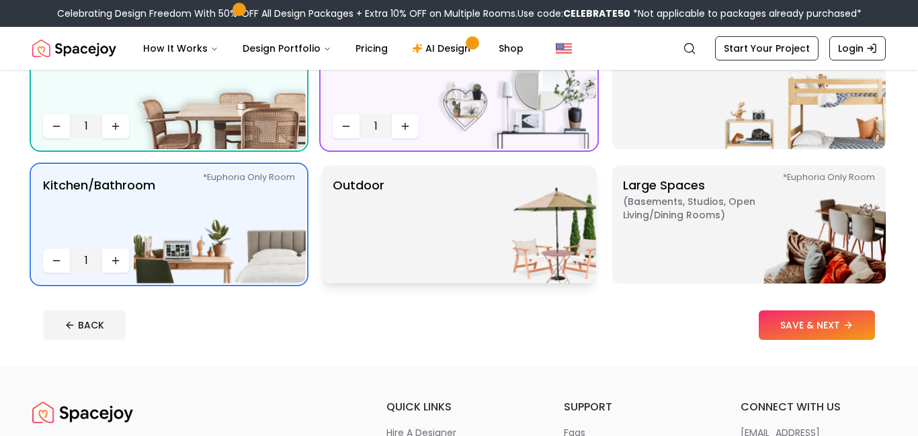
click at [391, 220] on div "Outdoor" at bounding box center [459, 224] width 274 height 118
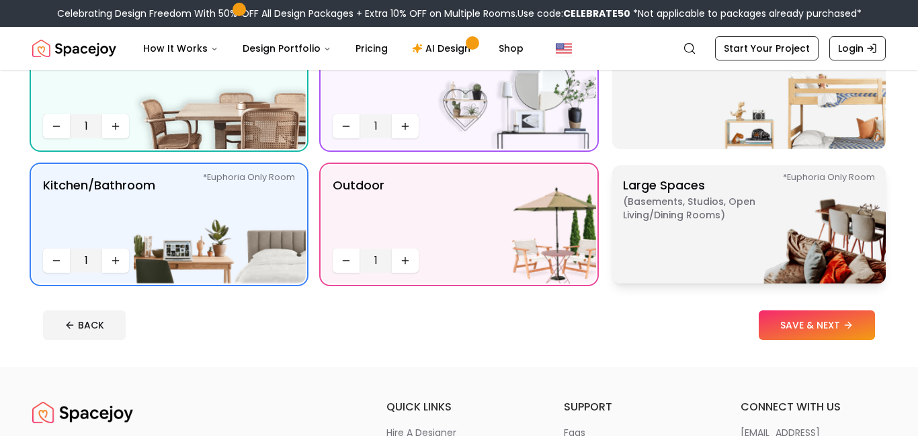
click at [680, 229] on p "Large Spaces ( Basements, Studios, Open living/dining rooms ) *Euphoria Only Ro…" at bounding box center [707, 224] width 168 height 97
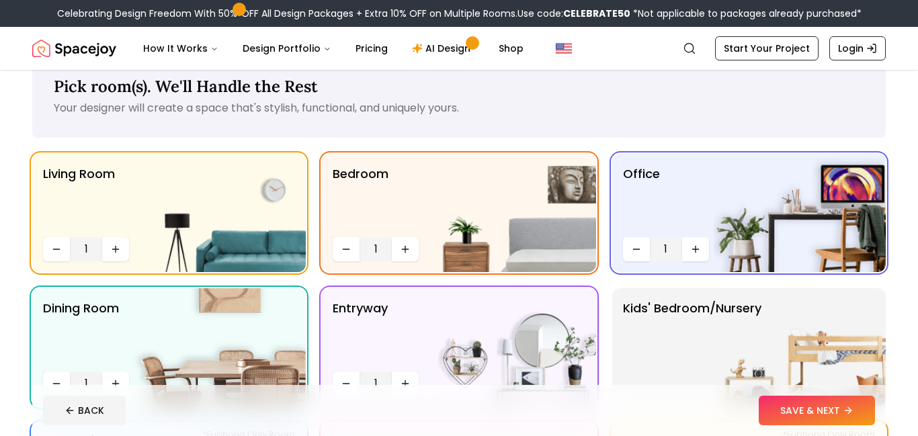
scroll to position [38, 0]
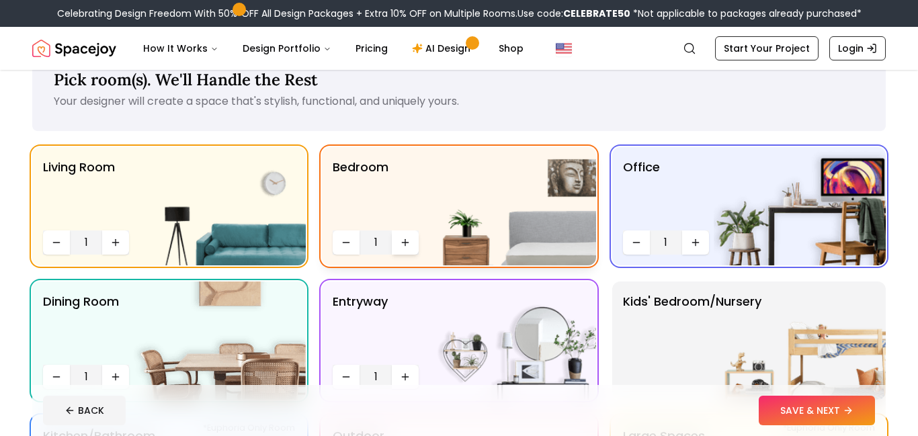
click at [406, 242] on icon "Increase quantity" at bounding box center [405, 242] width 11 height 11
click at [692, 243] on icon "Increase quantity" at bounding box center [695, 242] width 11 height 11
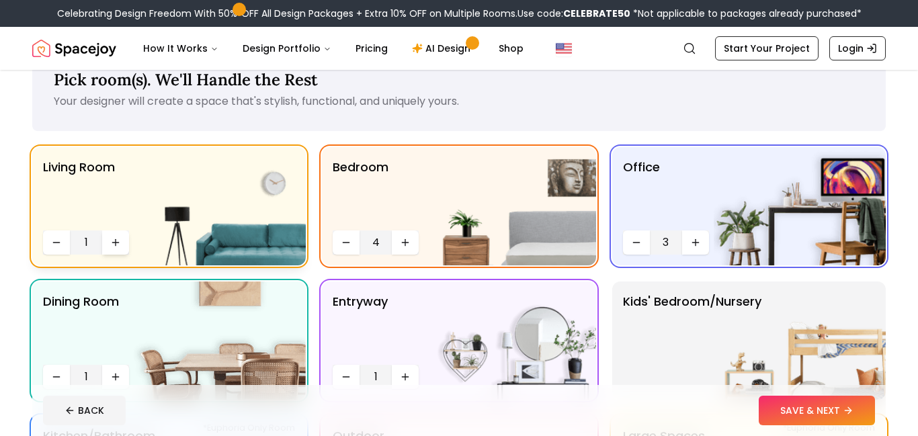
click at [120, 247] on icon "Increase quantity" at bounding box center [115, 242] width 11 height 11
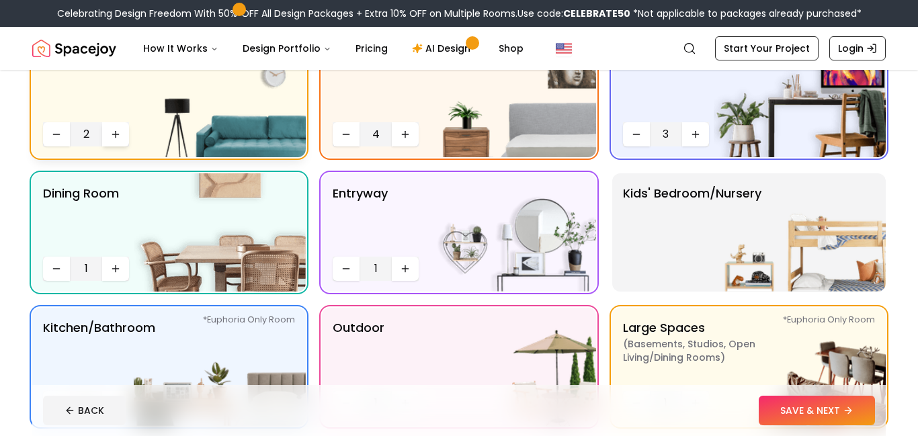
scroll to position [147, 0]
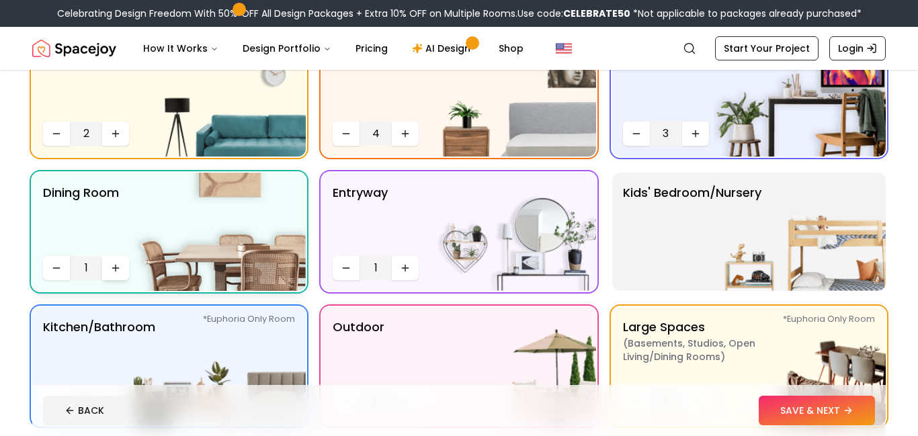
click at [115, 272] on icon "Increase quantity" at bounding box center [115, 268] width 11 height 11
click at [403, 272] on icon "Increase quantity" at bounding box center [405, 268] width 11 height 11
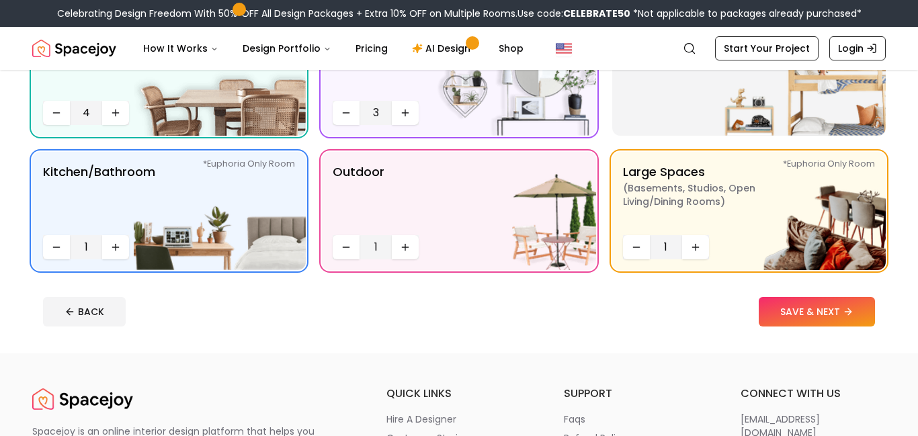
scroll to position [307, 0]
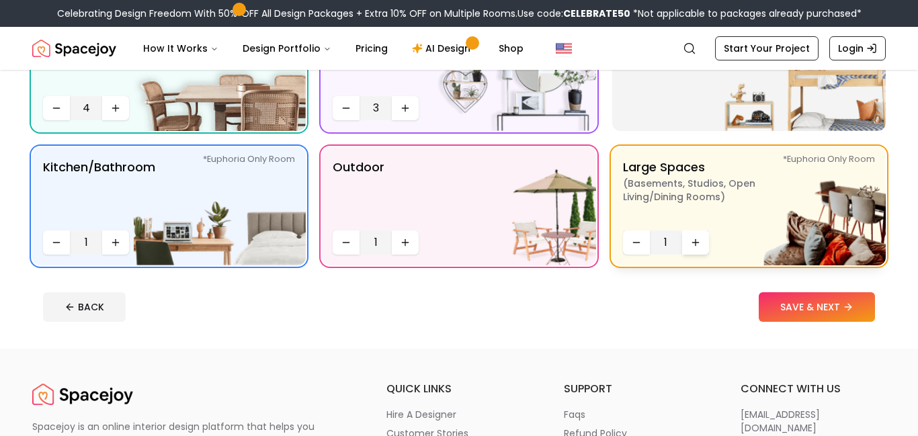
click at [698, 245] on icon "Increase quantity" at bounding box center [695, 242] width 11 height 11
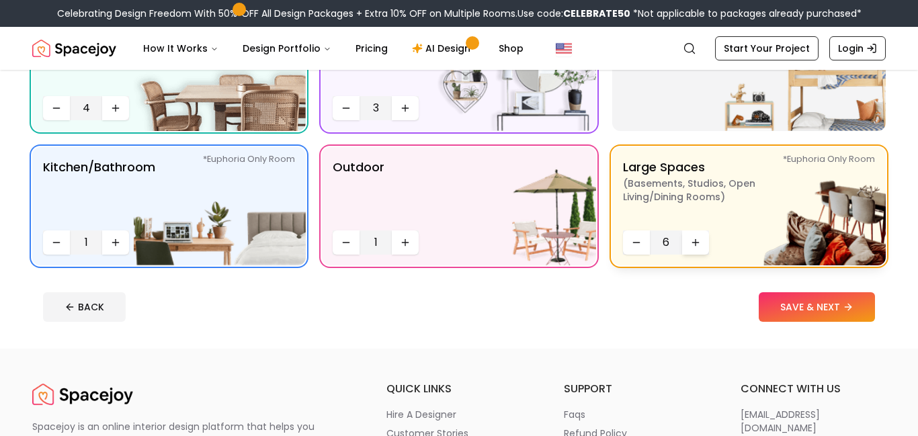
click at [698, 245] on icon "Increase quantity" at bounding box center [695, 242] width 11 height 11
click at [405, 241] on icon "Increase quantity" at bounding box center [405, 242] width 11 height 11
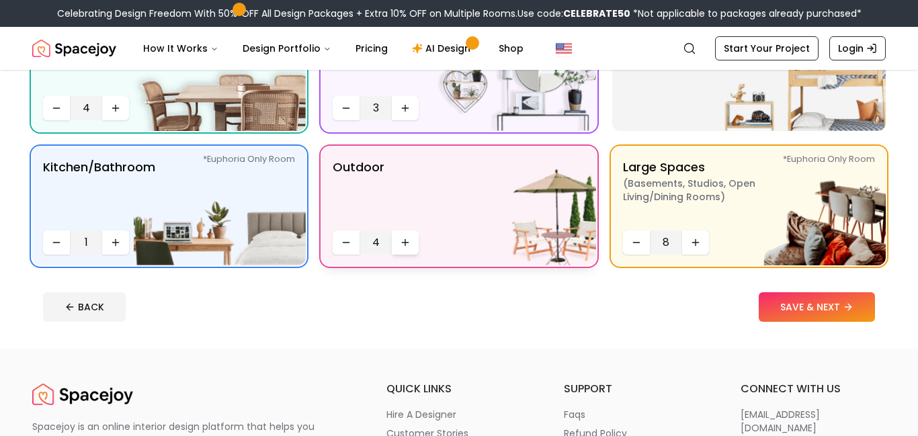
click at [405, 241] on icon "Increase quantity" at bounding box center [405, 242] width 11 height 11
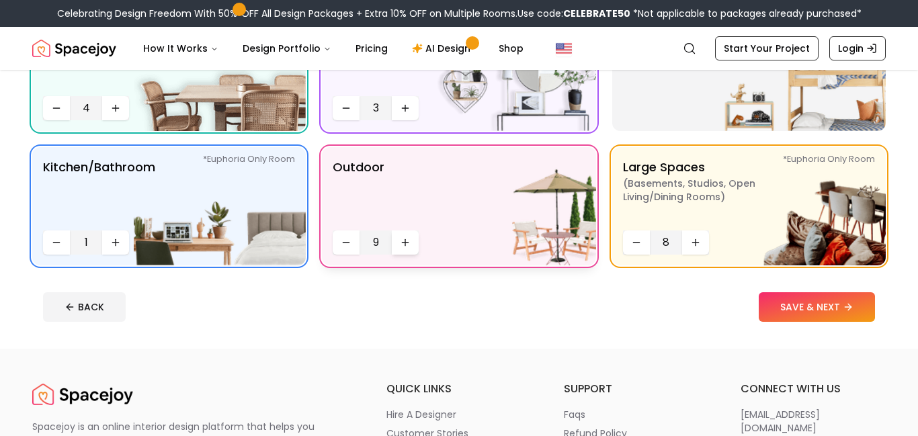
click at [405, 241] on icon "Increase quantity" at bounding box center [405, 242] width 11 height 11
click at [119, 248] on button "Increase quantity" at bounding box center [115, 243] width 27 height 24
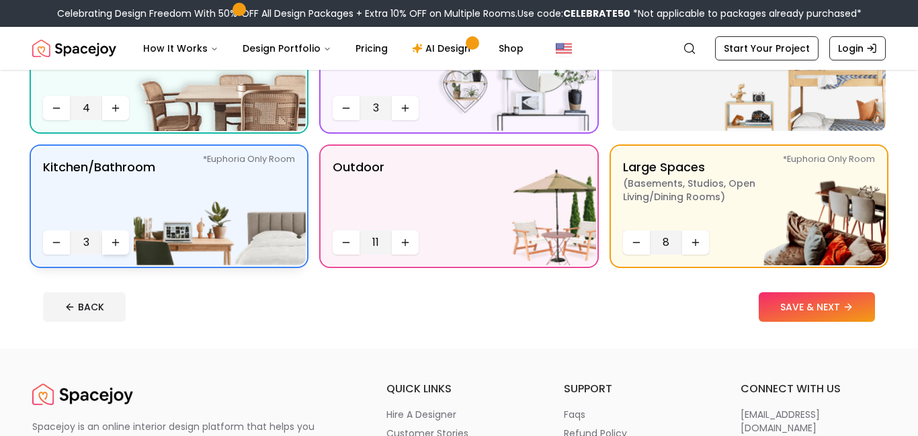
click at [119, 248] on button "Increase quantity" at bounding box center [115, 243] width 27 height 24
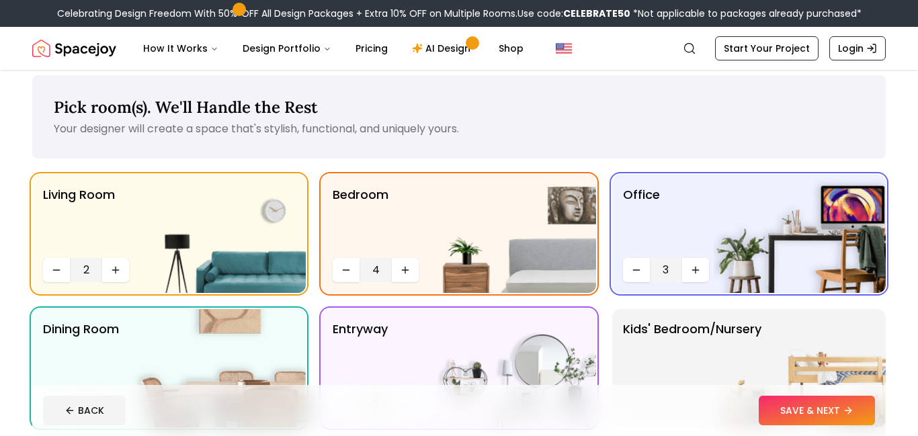
scroll to position [13, 0]
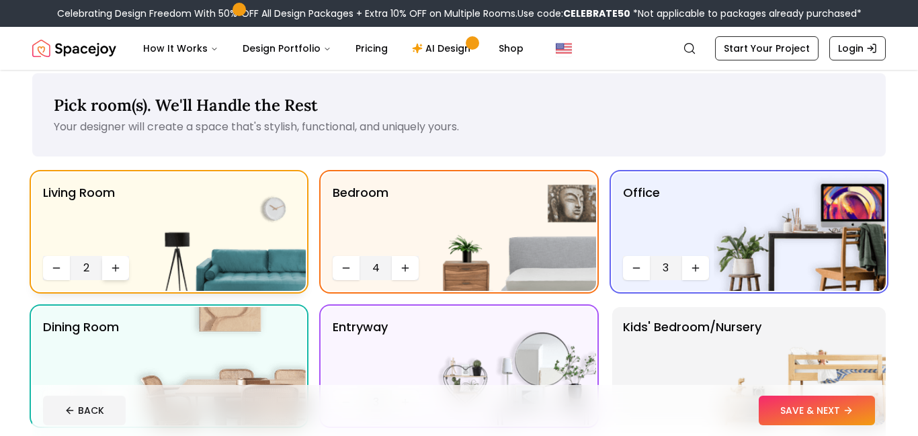
click at [118, 267] on icon "Increase quantity" at bounding box center [115, 268] width 11 height 11
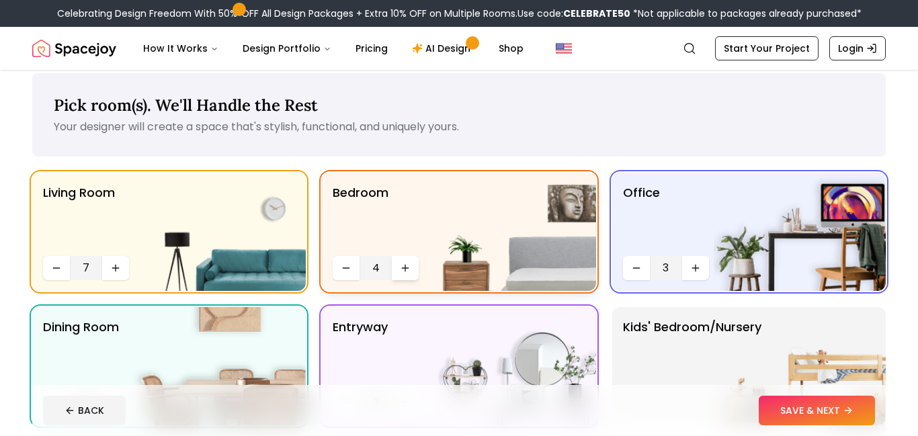
click at [406, 270] on icon "Increase quantity" at bounding box center [405, 268] width 11 height 11
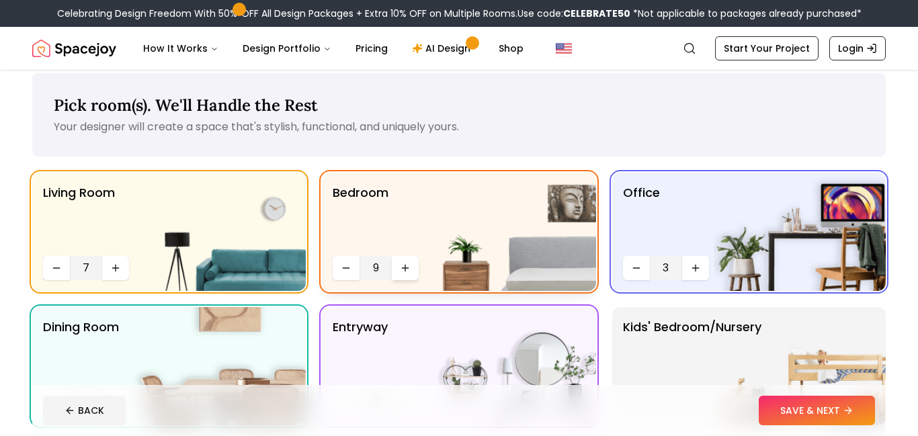
click at [406, 270] on icon "Increase quantity" at bounding box center [405, 268] width 11 height 11
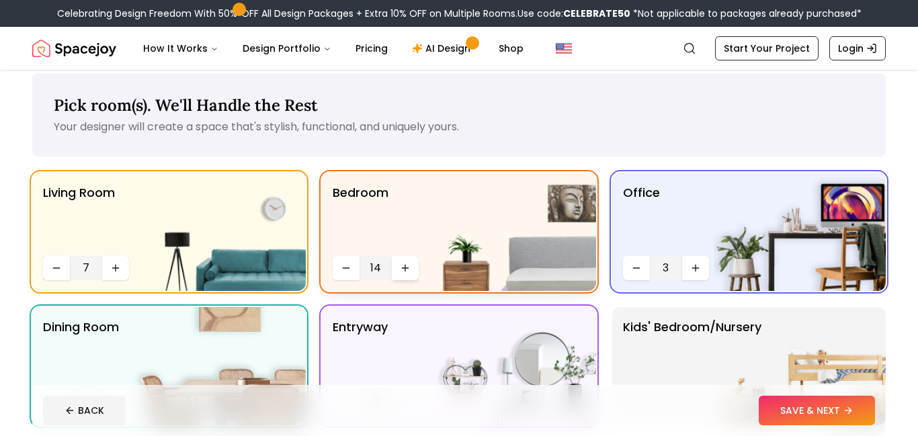
click at [406, 270] on icon "Increase quantity" at bounding box center [405, 268] width 11 height 11
click at [703, 268] on button "Increase quantity" at bounding box center [695, 268] width 27 height 24
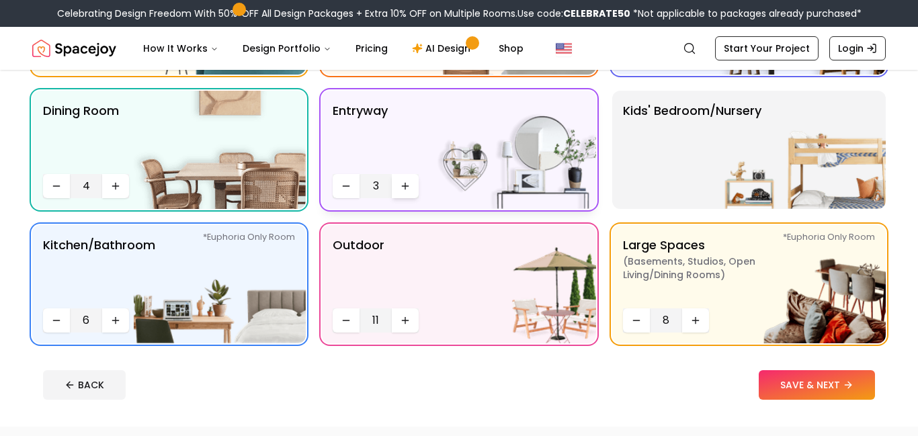
scroll to position [225, 0]
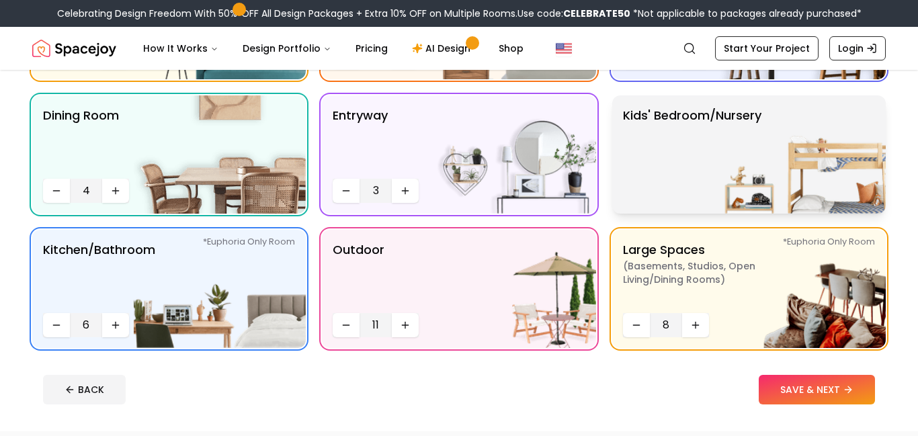
click at [725, 181] on img at bounding box center [800, 154] width 172 height 118
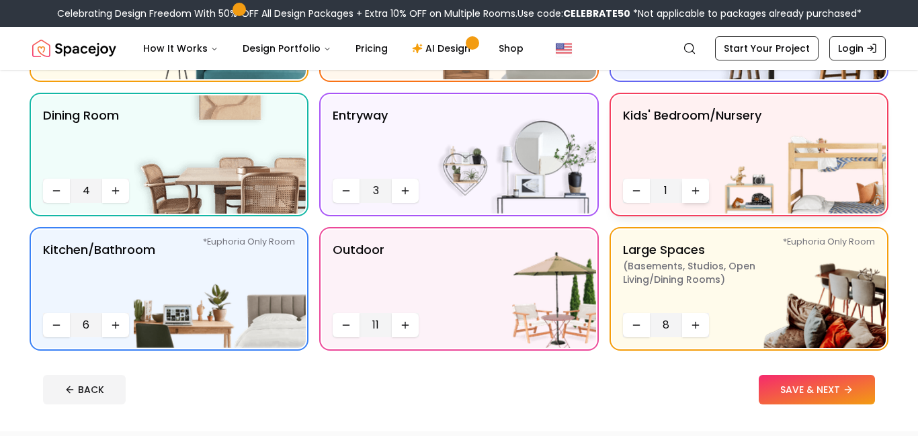
click at [688, 188] on button "Increase quantity" at bounding box center [695, 191] width 27 height 24
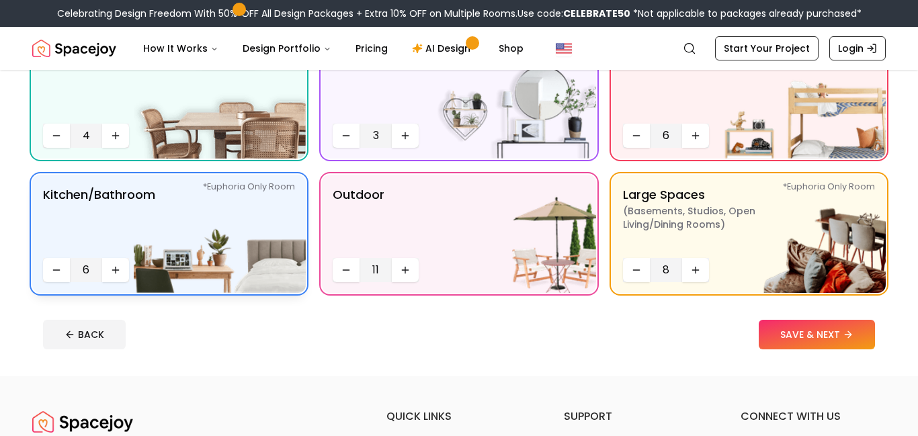
scroll to position [282, 0]
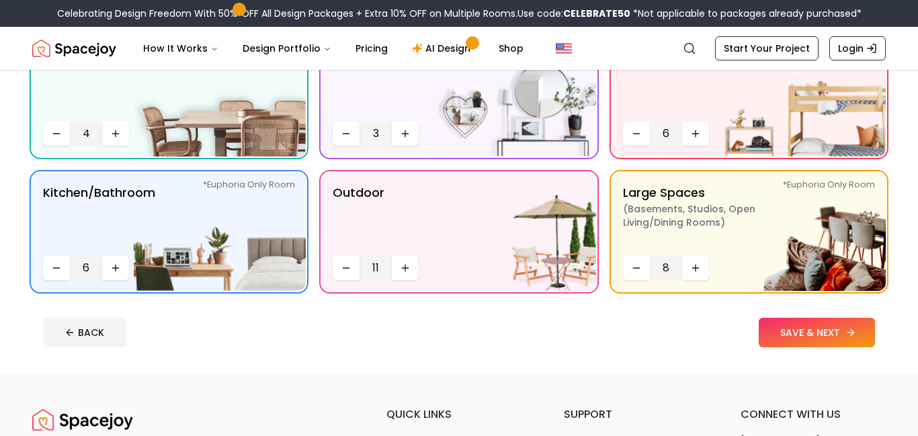
click at [861, 336] on button "SAVE & NEXT" at bounding box center [817, 333] width 116 height 30
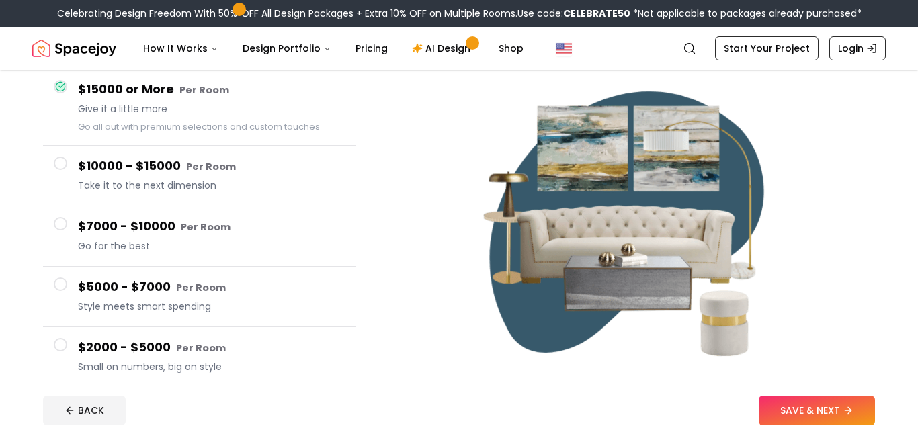
scroll to position [130, 0]
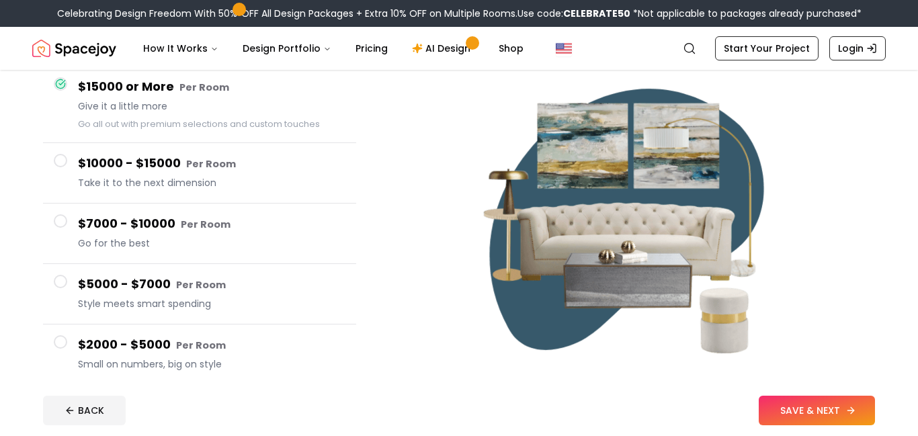
click at [824, 410] on button "SAVE & NEXT" at bounding box center [817, 411] width 116 height 30
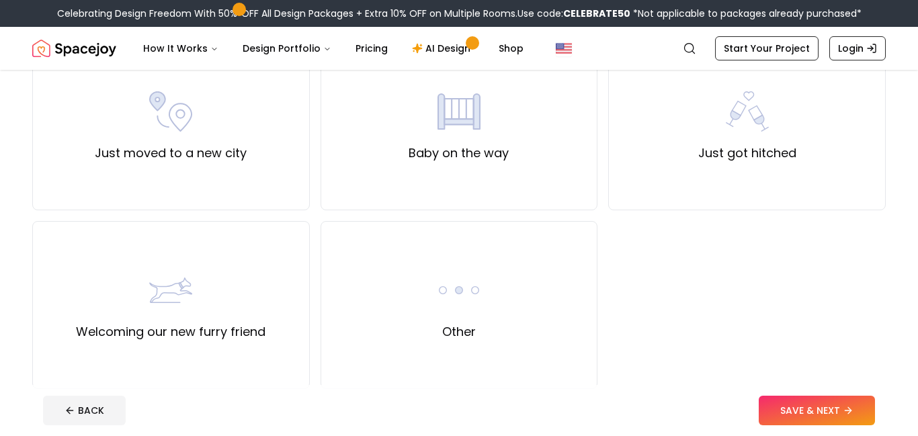
scroll to position [502, 0]
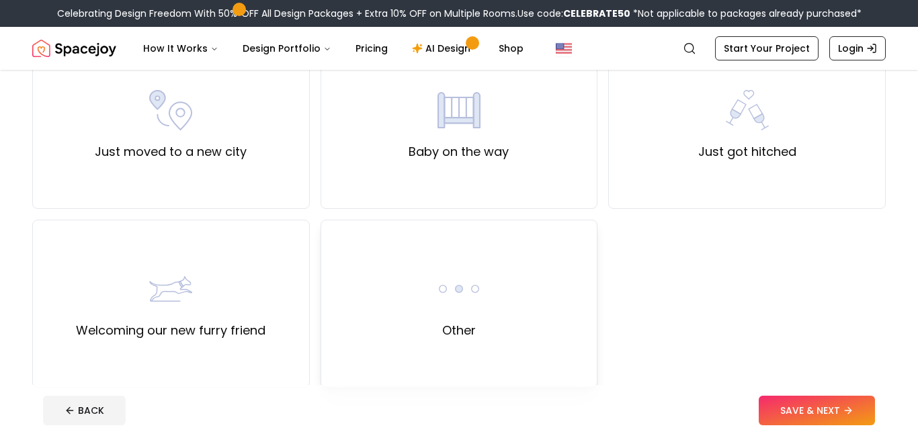
click at [484, 307] on div "Other" at bounding box center [460, 304] width 278 height 168
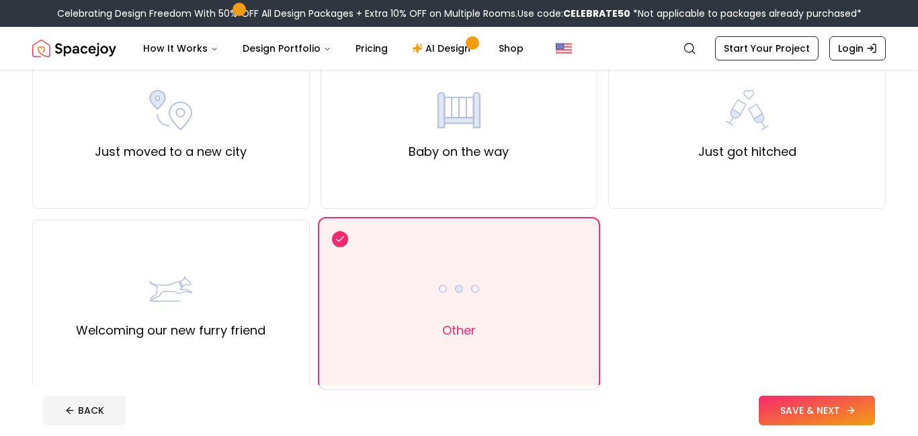
click at [801, 405] on button "SAVE & NEXT" at bounding box center [817, 411] width 116 height 30
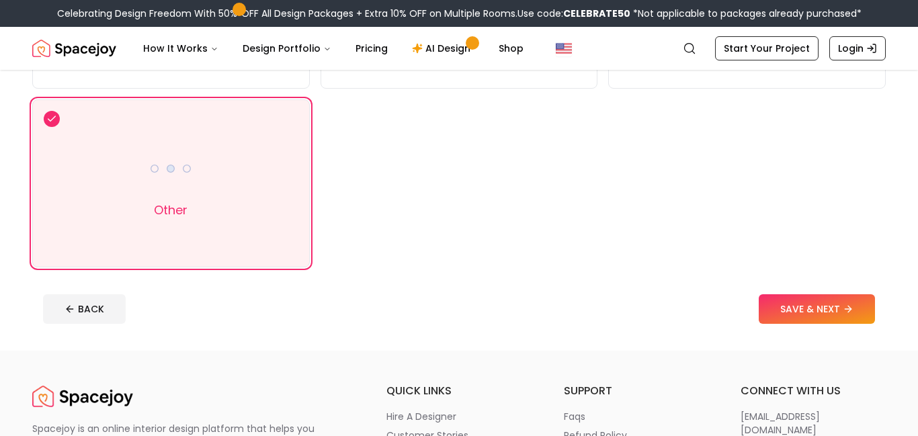
scroll to position [268, 0]
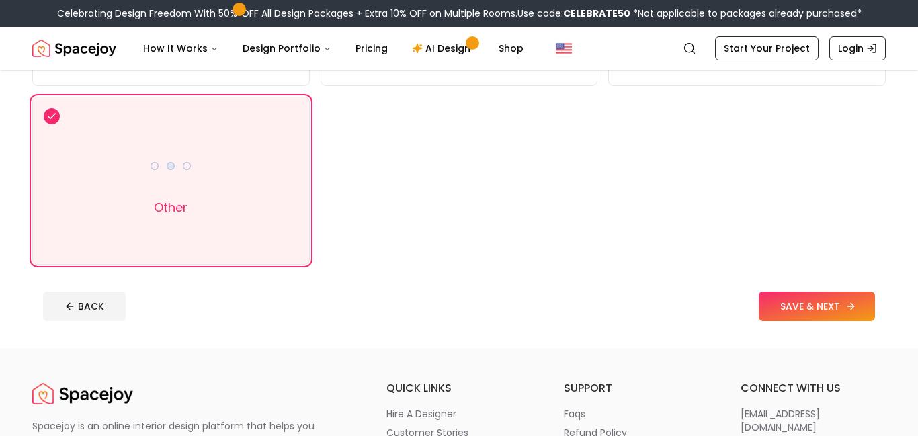
click at [794, 307] on button "SAVE & NEXT" at bounding box center [817, 307] width 116 height 30
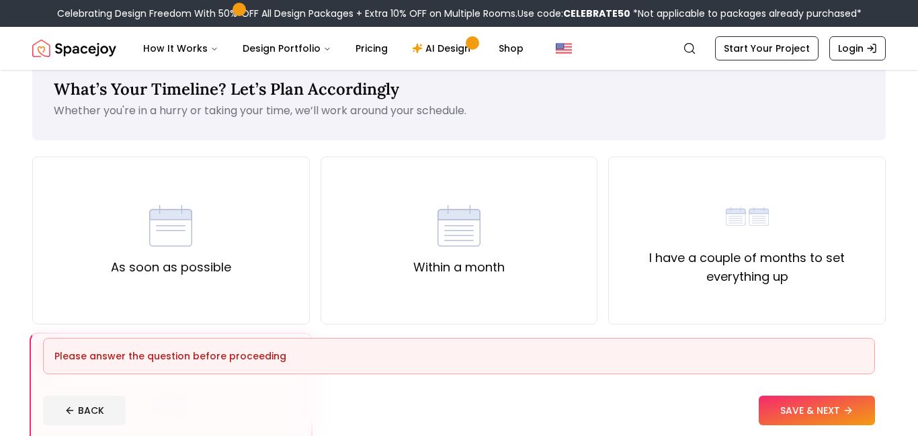
scroll to position [0, 0]
